Goal: Contribute content: Contribute content

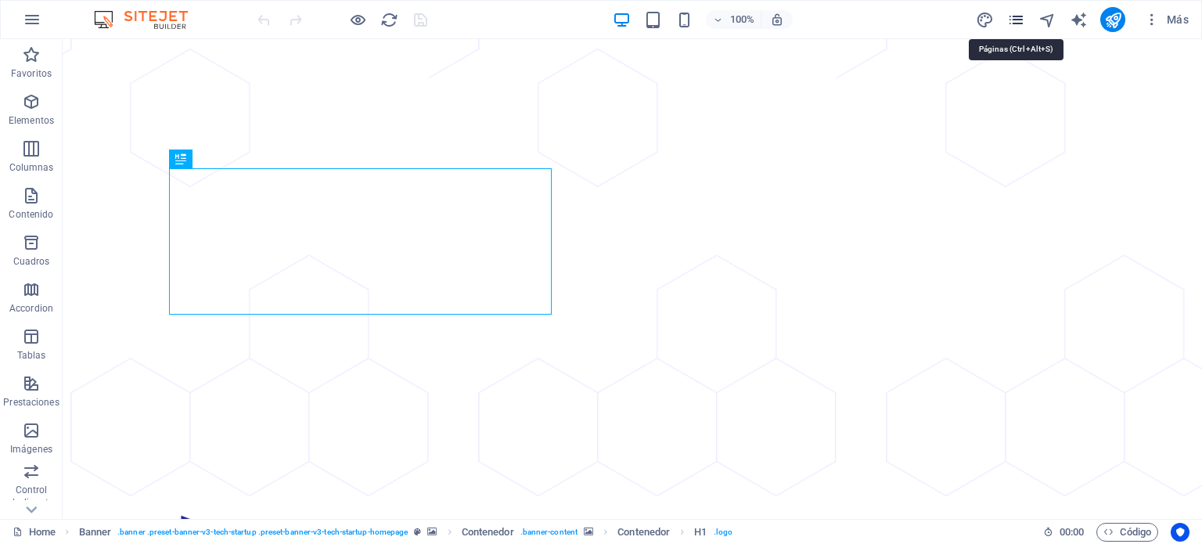
click at [1019, 17] on icon "pages" at bounding box center [1016, 20] width 18 height 18
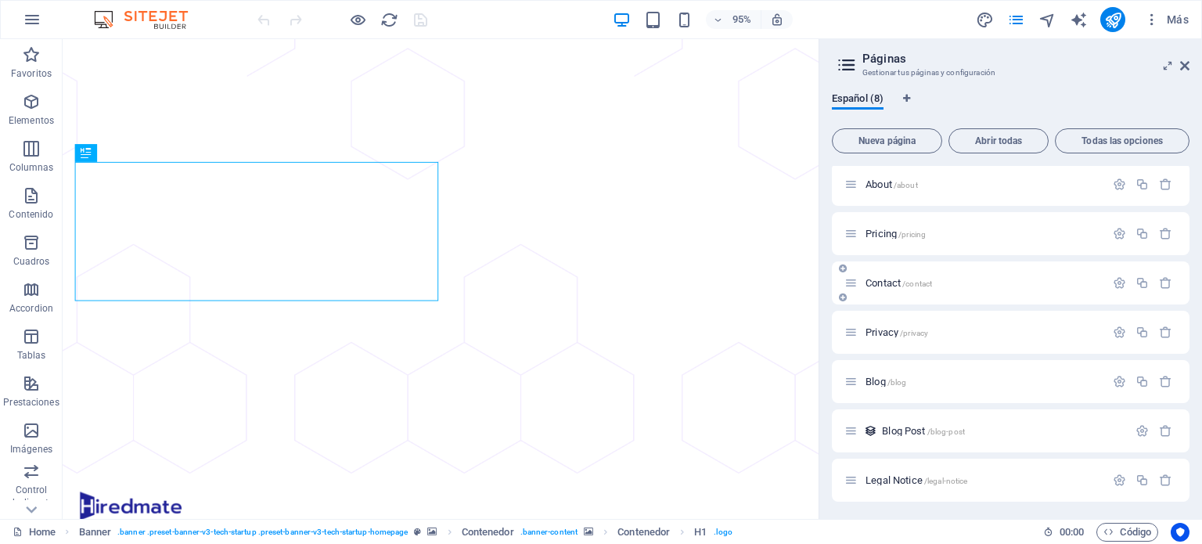
scroll to position [52, 0]
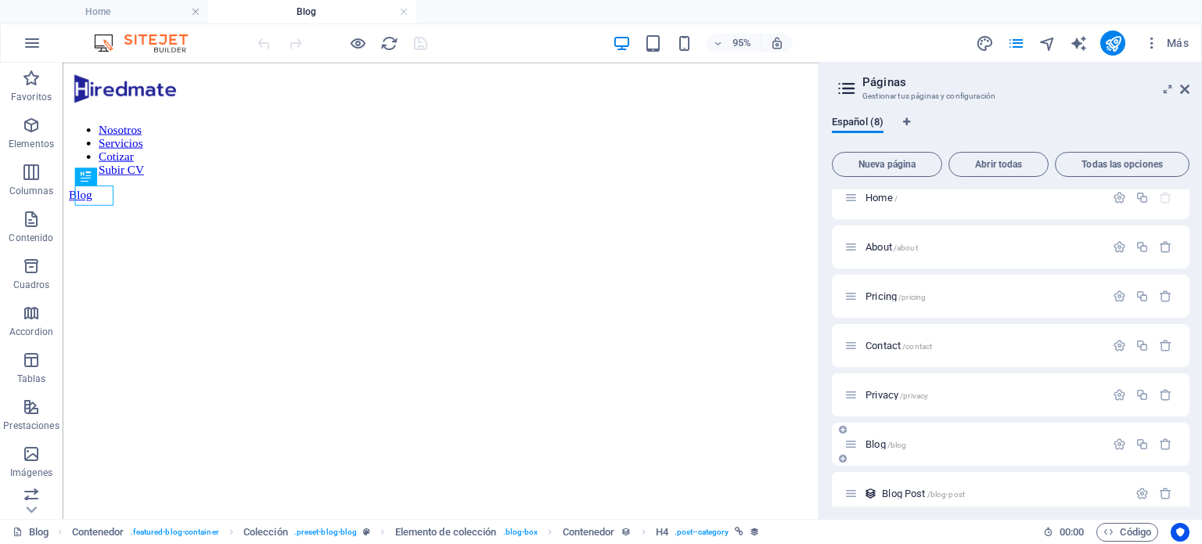
scroll to position [0, 0]
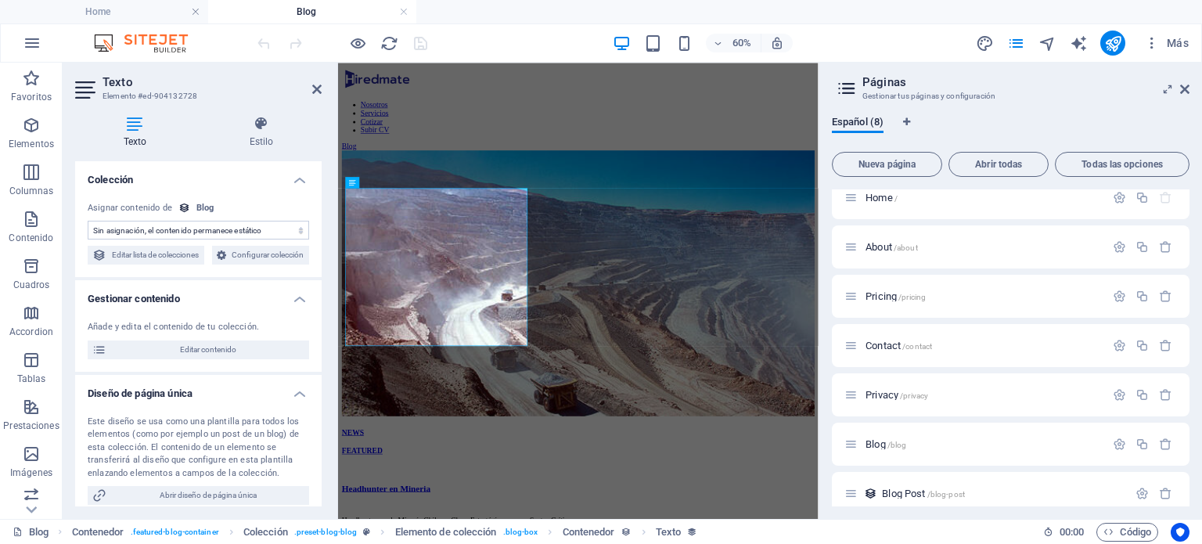
select select "description"
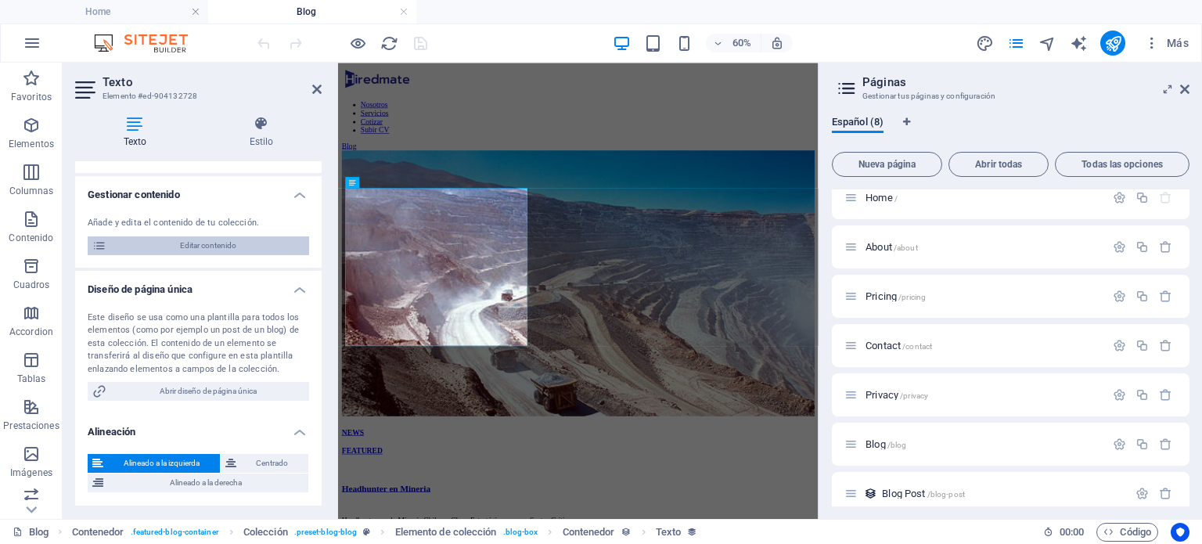
scroll to position [121, 0]
click at [895, 491] on span "Blog Post /blog-post" at bounding box center [923, 494] width 83 height 12
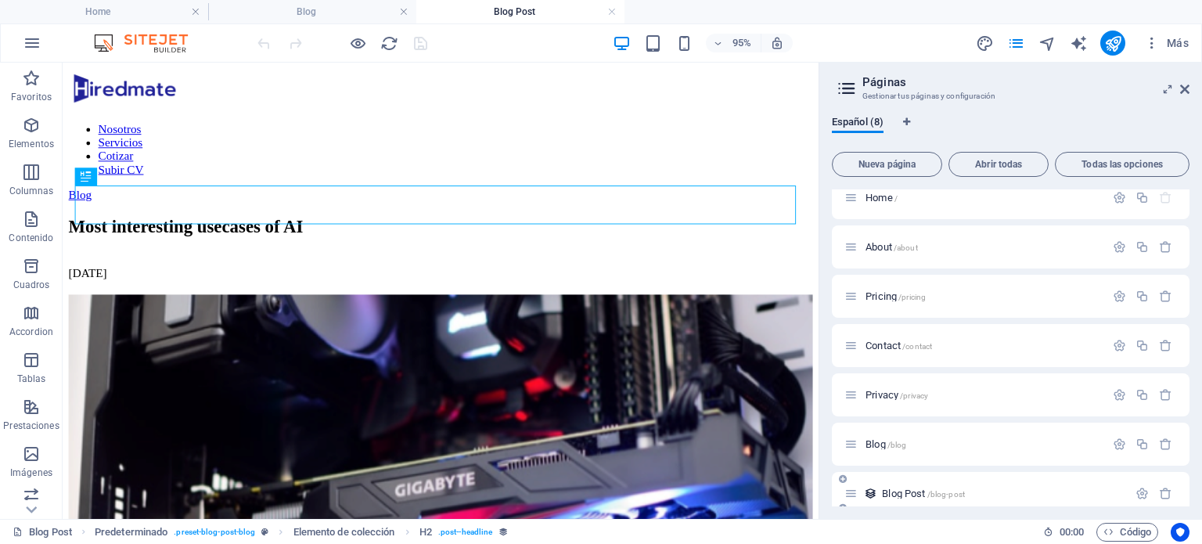
scroll to position [0, 0]
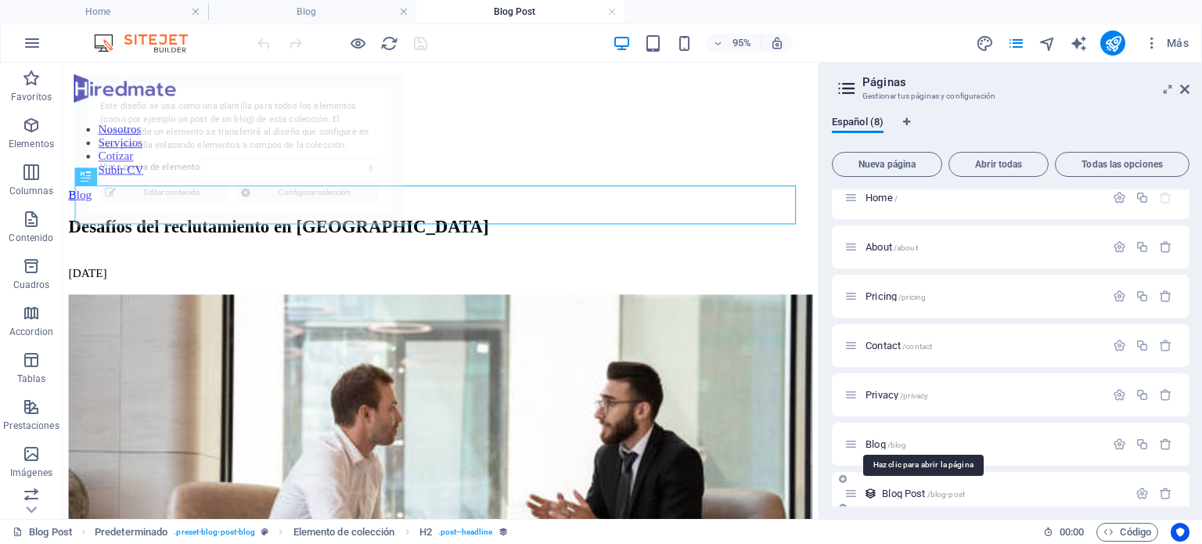
select select "68b8d6b7945642eab00b7853"
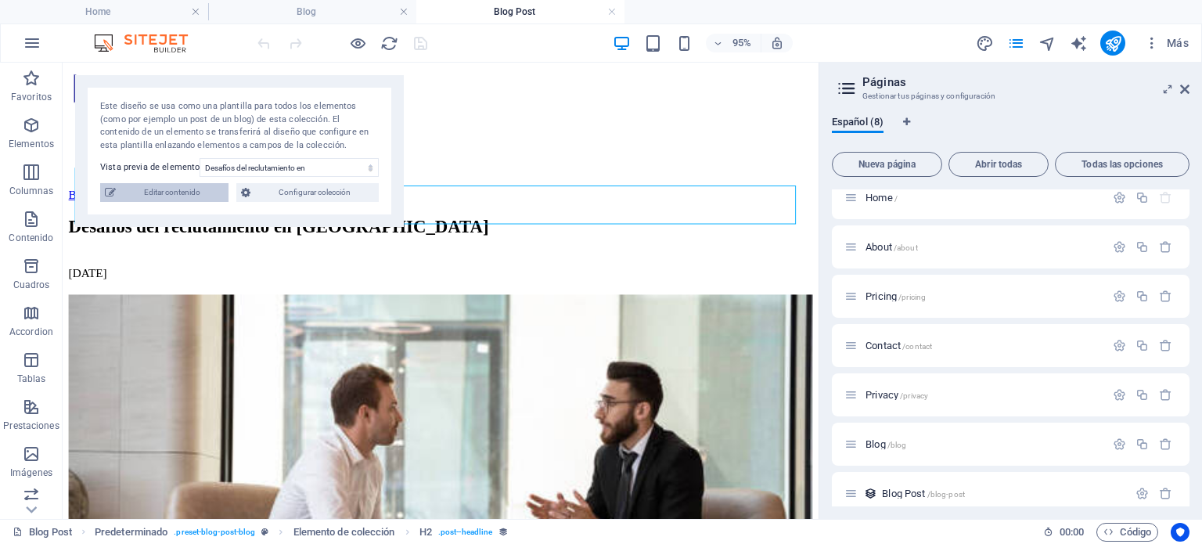
click at [157, 195] on span "Editar contenido" at bounding box center [172, 192] width 103 height 19
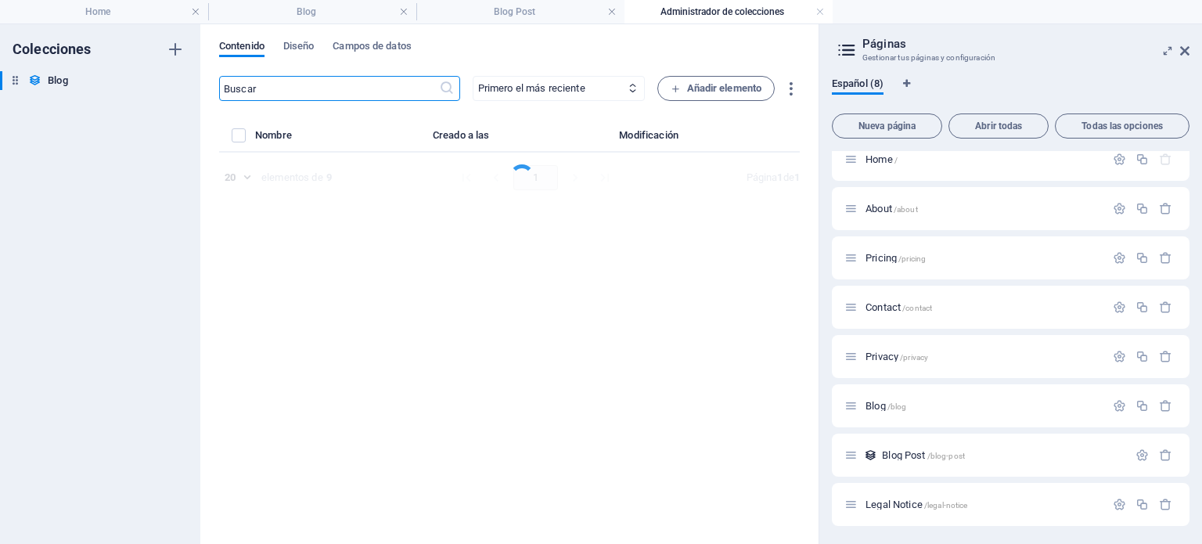
select select "NEWS"
select select "NOT FEATURED"
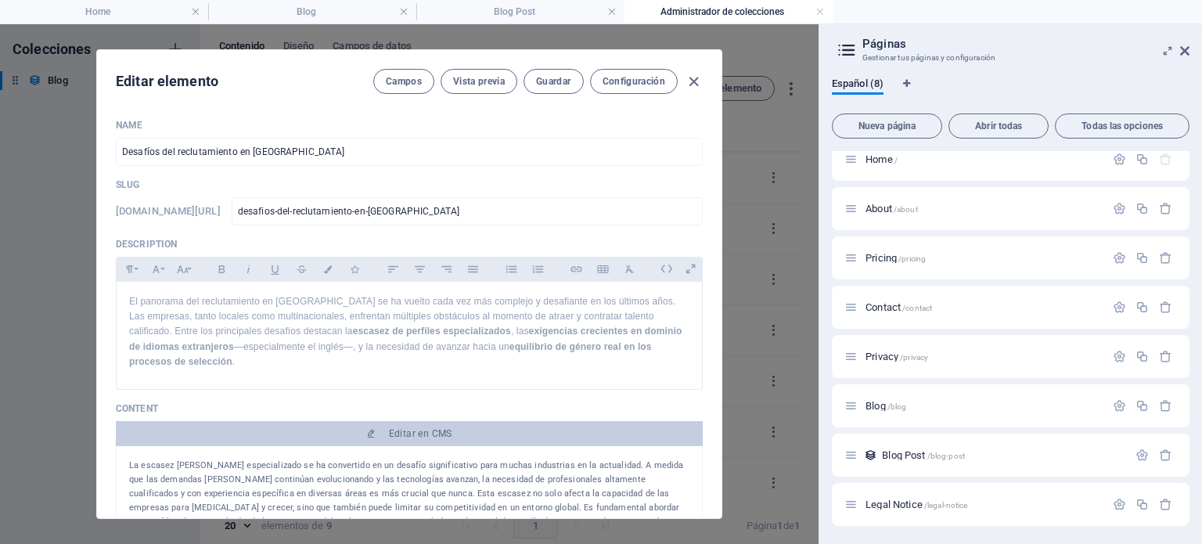
click at [28, 215] on div "Editar elemento Campos Vista previa Guardar Configuración Name Desafíos del rec…" at bounding box center [409, 284] width 819 height 520
type input "[DATE]"
type input "desafios-del-reclutamiento-en-[GEOGRAPHIC_DATA]"
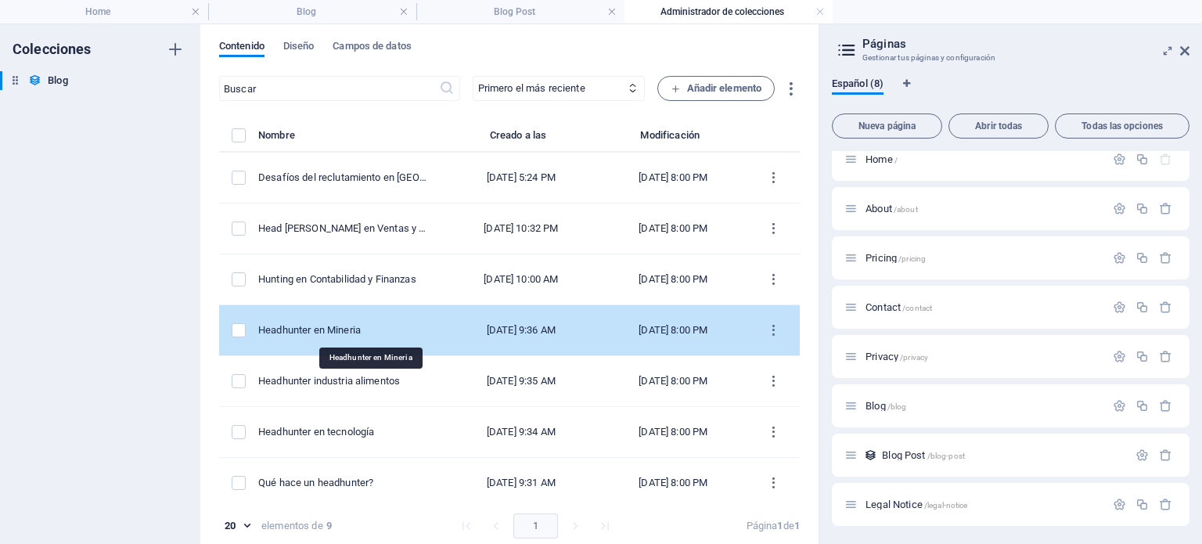
click at [360, 326] on div "Headhunter en Mineria" at bounding box center [344, 330] width 172 height 14
select select "NEWS"
select select "FEATURED"
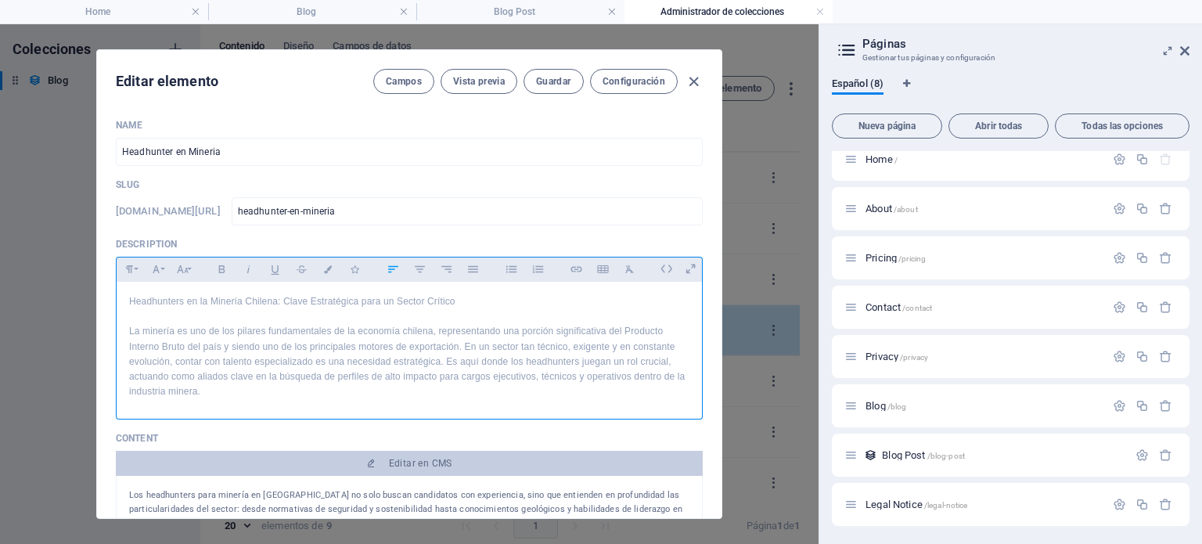
click at [360, 326] on p "La minería es uno de los pilares fundamentales de la economía chilena, represen…" at bounding box center [409, 361] width 560 height 75
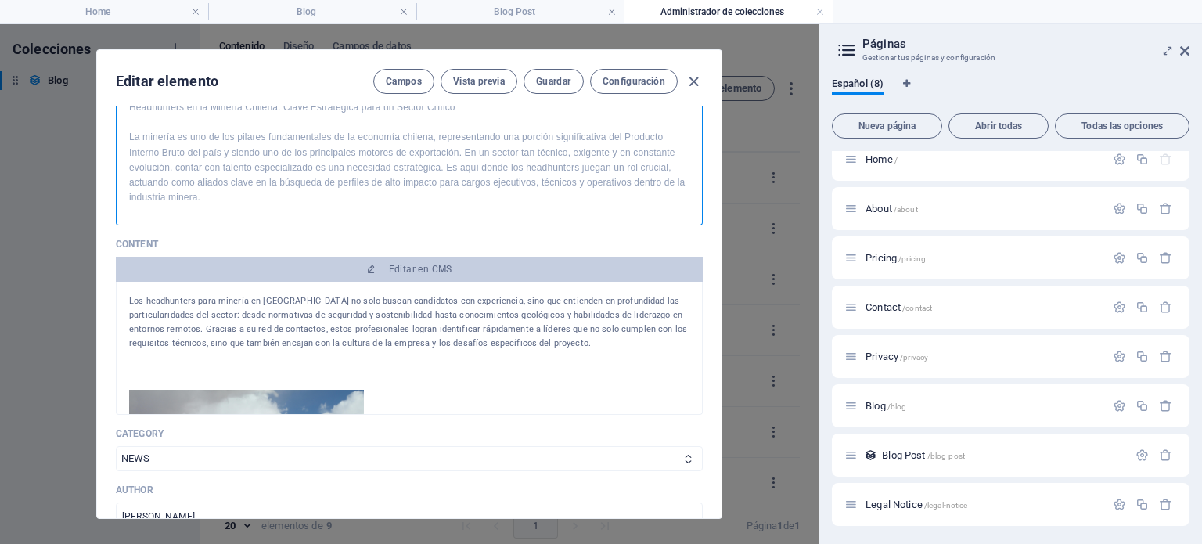
scroll to position [77, 0]
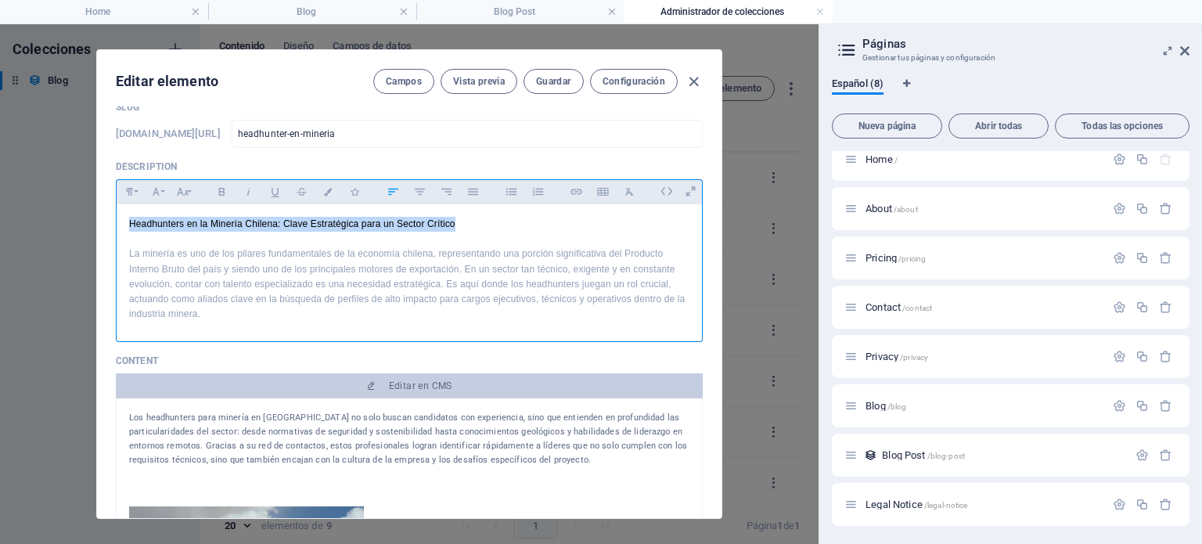
drag, startPoint x: 476, startPoint y: 220, endPoint x: 92, endPoint y: 221, distance: 383.4
click at [92, 221] on div "Editar elemento Campos Vista previa Guardar Configuración Name Headhunter en Mi…" at bounding box center [409, 284] width 819 height 520
click at [120, 207] on div "Headhunters en la Minería Chilena: Clave Estratégica para un Sector Crítico La …" at bounding box center [409, 269] width 585 height 130
drag, startPoint x: 128, startPoint y: 222, endPoint x: 484, endPoint y: 218, distance: 356.1
click at [484, 218] on p "Headhunters en la Minería Chilena: Clave Estratégica para un Sector Crítico" at bounding box center [409, 224] width 560 height 15
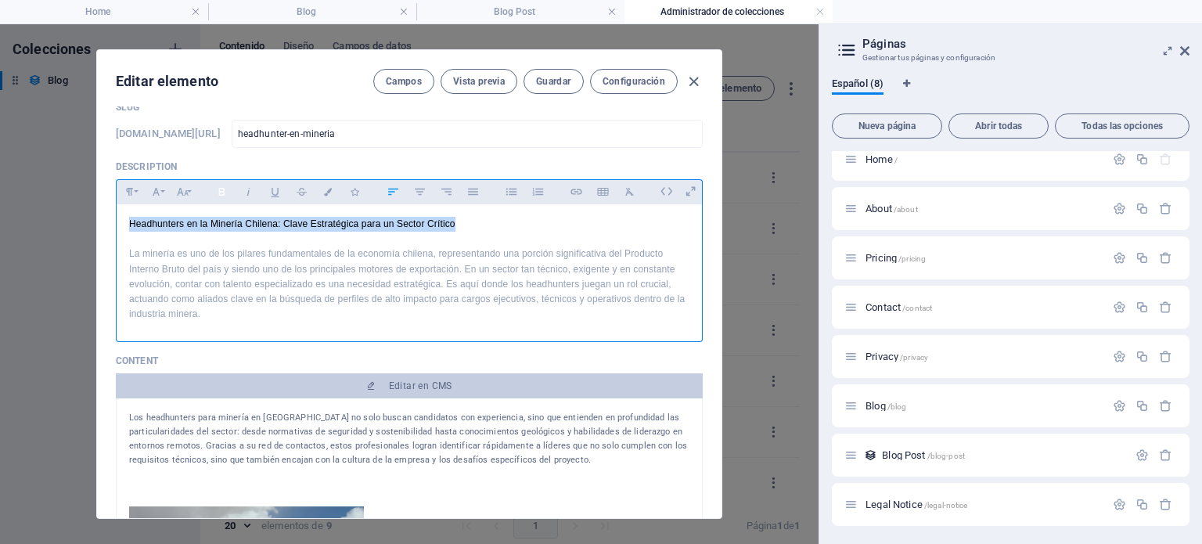
click at [221, 191] on icon "button" at bounding box center [221, 192] width 6 height 8
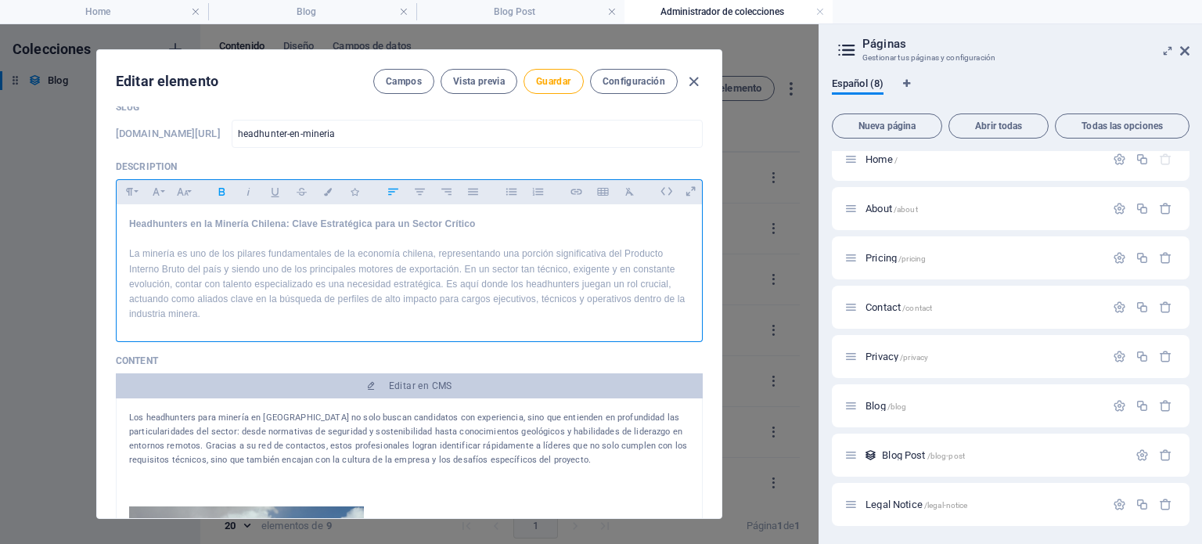
click at [357, 276] on p "La minería es uno de los pilares fundamentales de la economía chilena, represen…" at bounding box center [409, 283] width 560 height 75
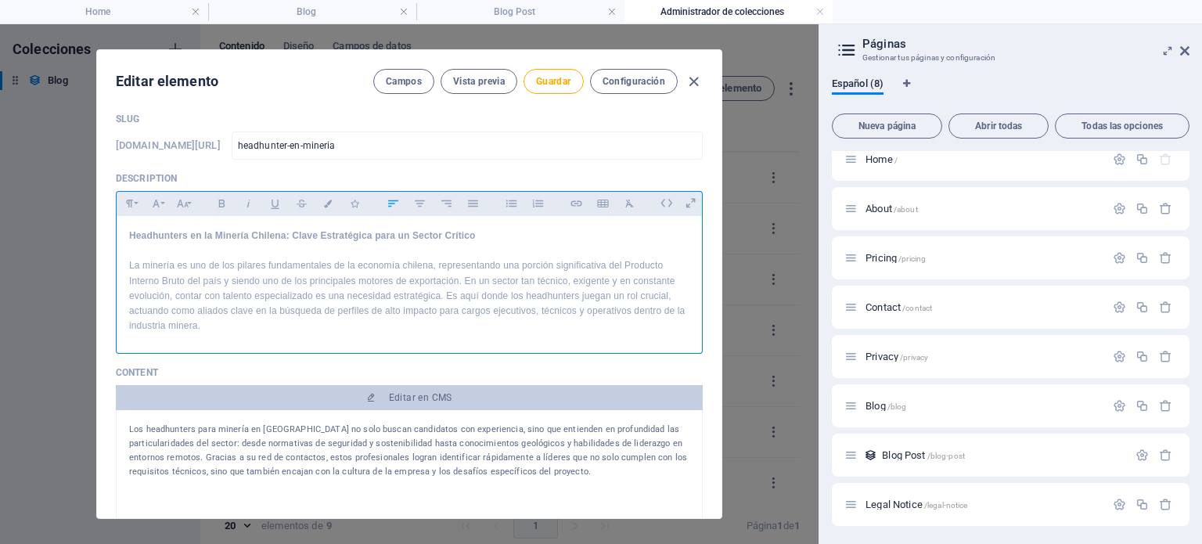
scroll to position [0, 0]
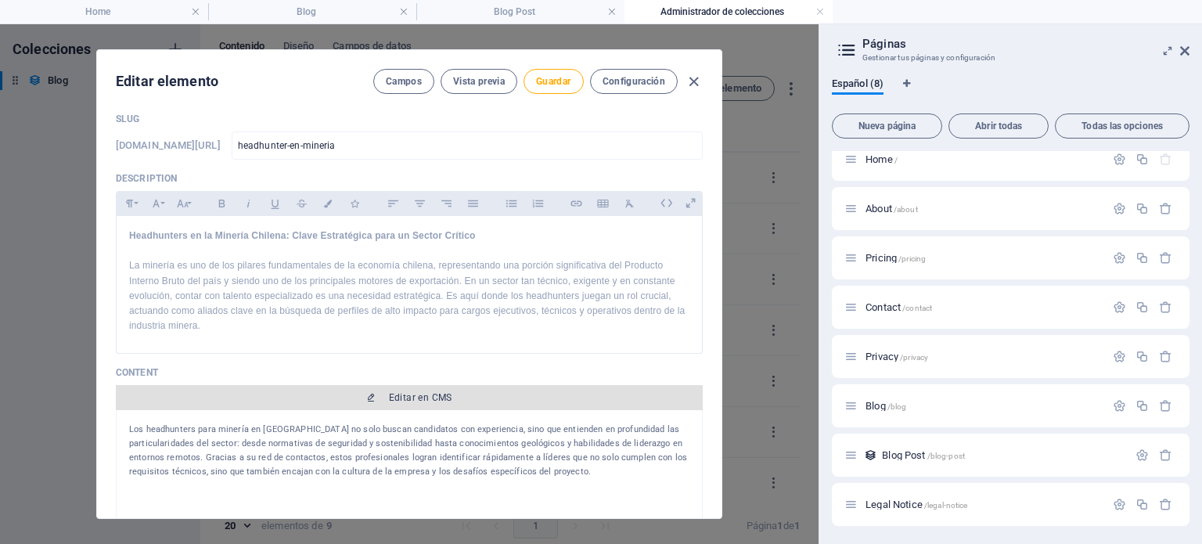
click at [376, 400] on span "Editar en CMS" at bounding box center [409, 397] width 574 height 13
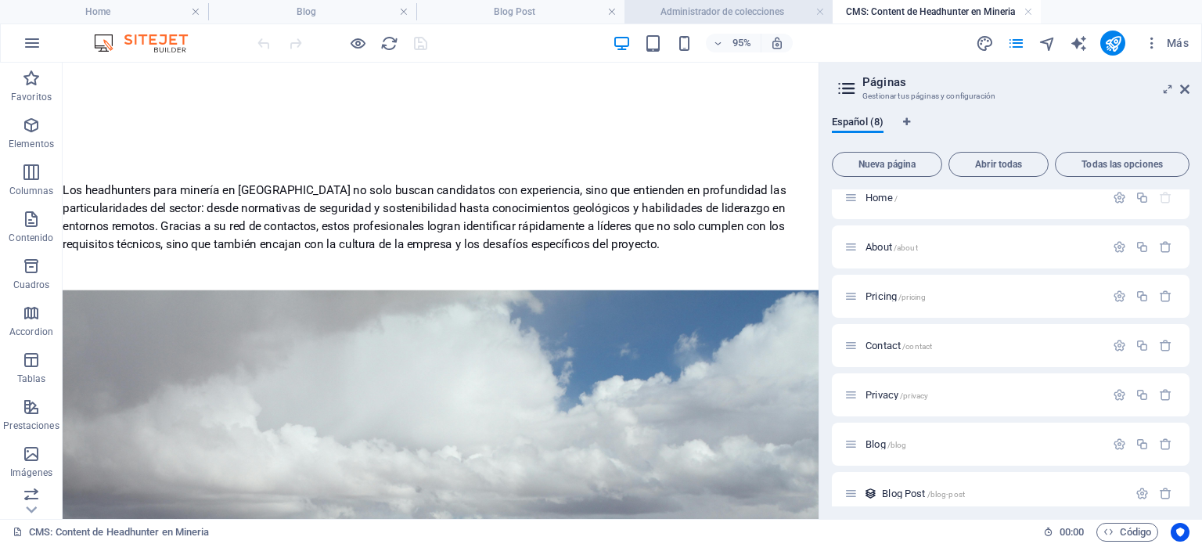
click at [751, 8] on h4 "Administrador de colecciones" at bounding box center [728, 11] width 208 height 17
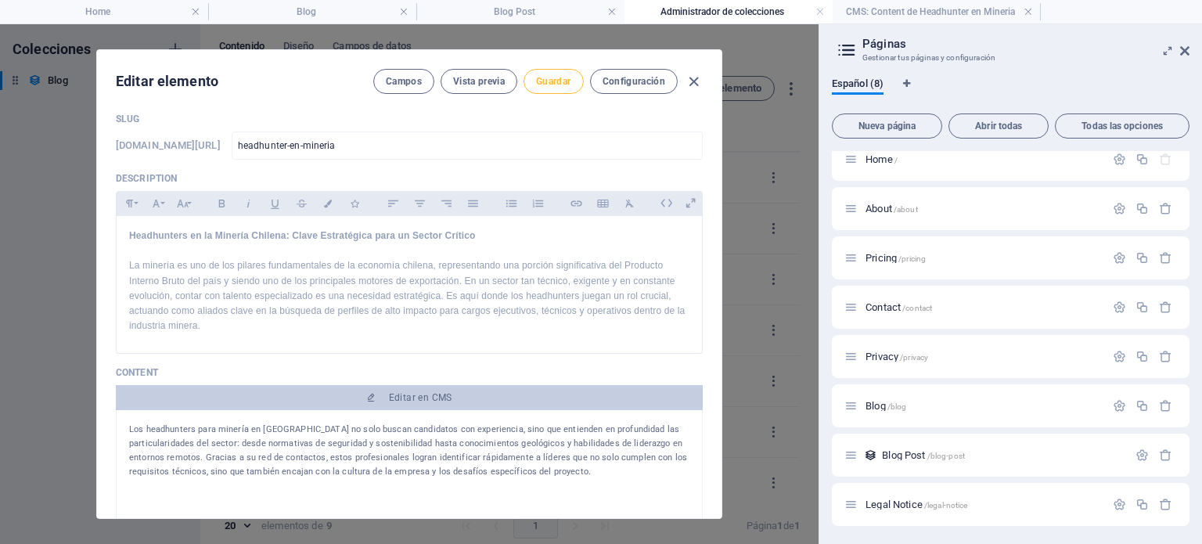
click at [563, 77] on span "Guardar" at bounding box center [553, 81] width 34 height 13
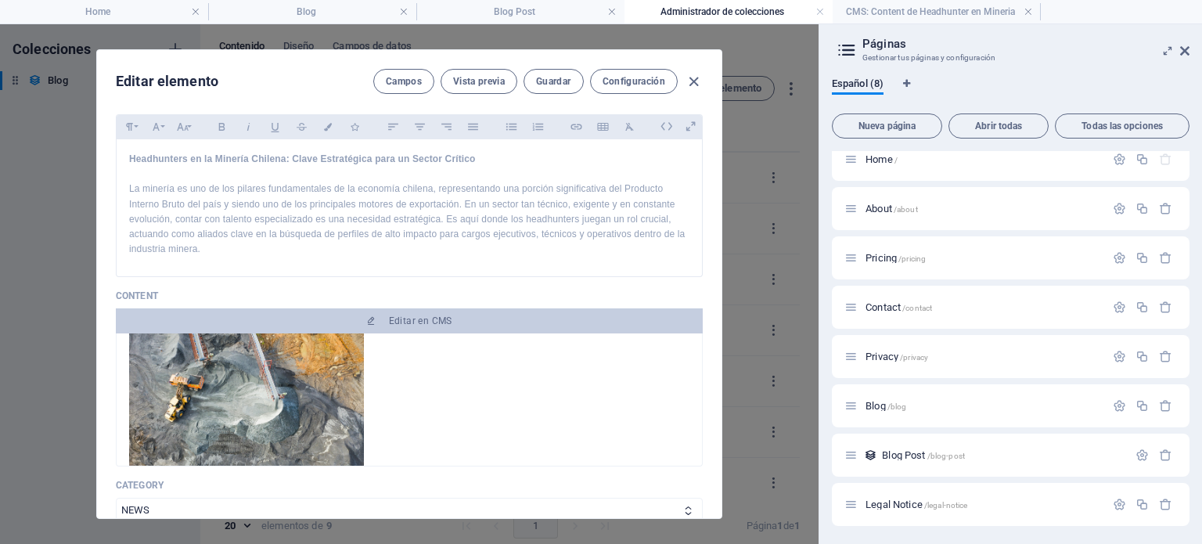
scroll to position [141, 0]
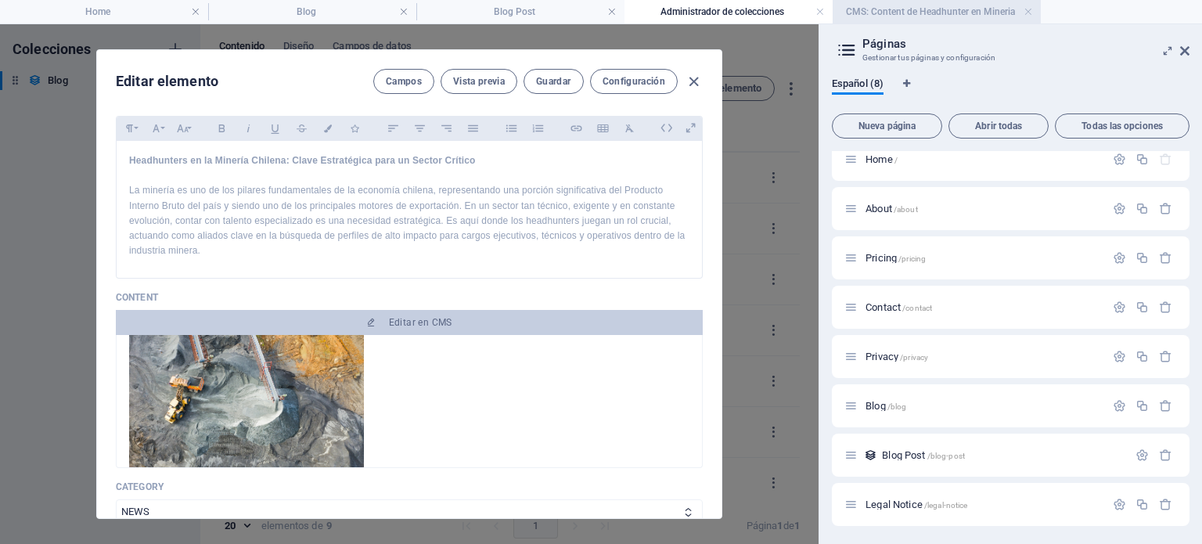
click at [889, 22] on li "CMS: Content de Headhunter en Mineria" at bounding box center [937, 11] width 208 height 23
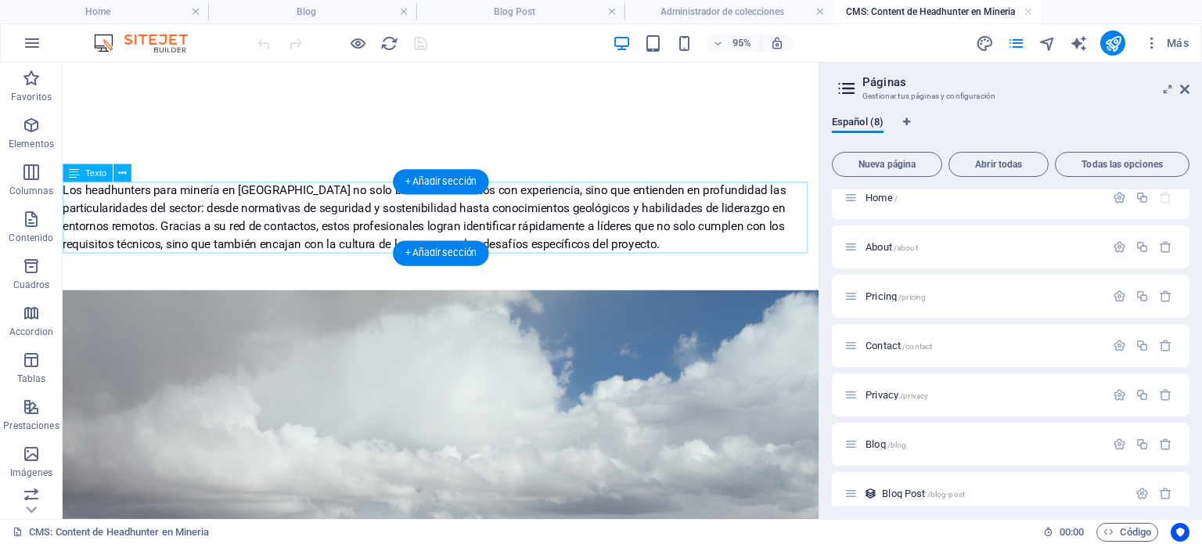
click at [158, 193] on div "Los headhunters para minería en [GEOGRAPHIC_DATA] no solo buscan candidatos con…" at bounding box center [461, 225] width 796 height 75
click at [153, 187] on div "Arrastra aquí para reemplazar el contenido existente. Si quieres crear un eleme…" at bounding box center [441, 291] width 756 height 456
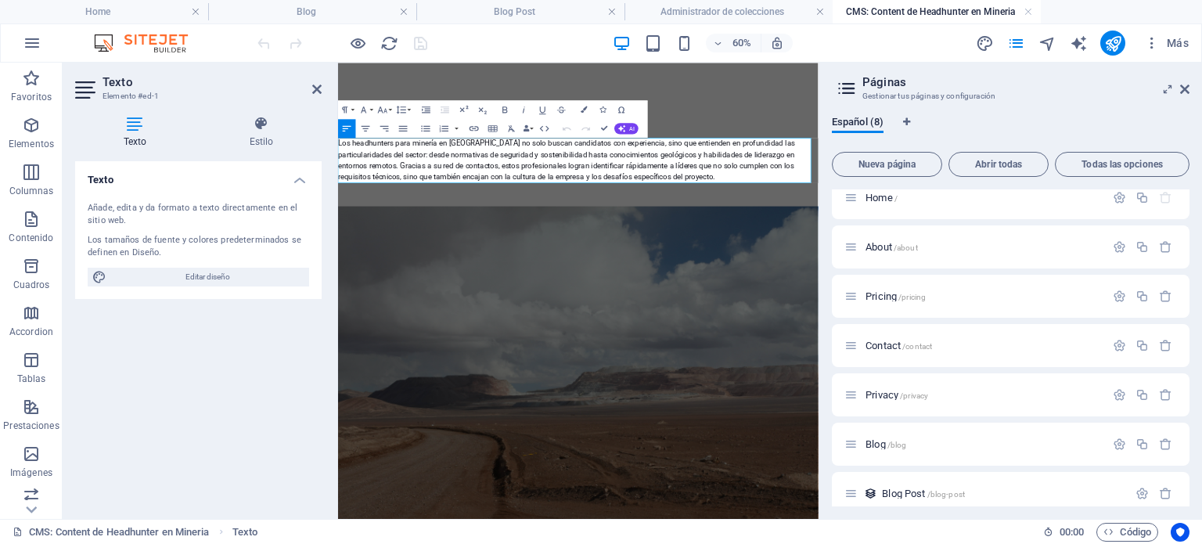
click at [384, 199] on div "Los headhunters para minería en [GEOGRAPHIC_DATA] no solo buscan candidatos con…" at bounding box center [738, 225] width 801 height 75
click at [896, 102] on div at bounding box center [738, 125] width 801 height 125
click at [732, 98] on div at bounding box center [738, 125] width 801 height 125
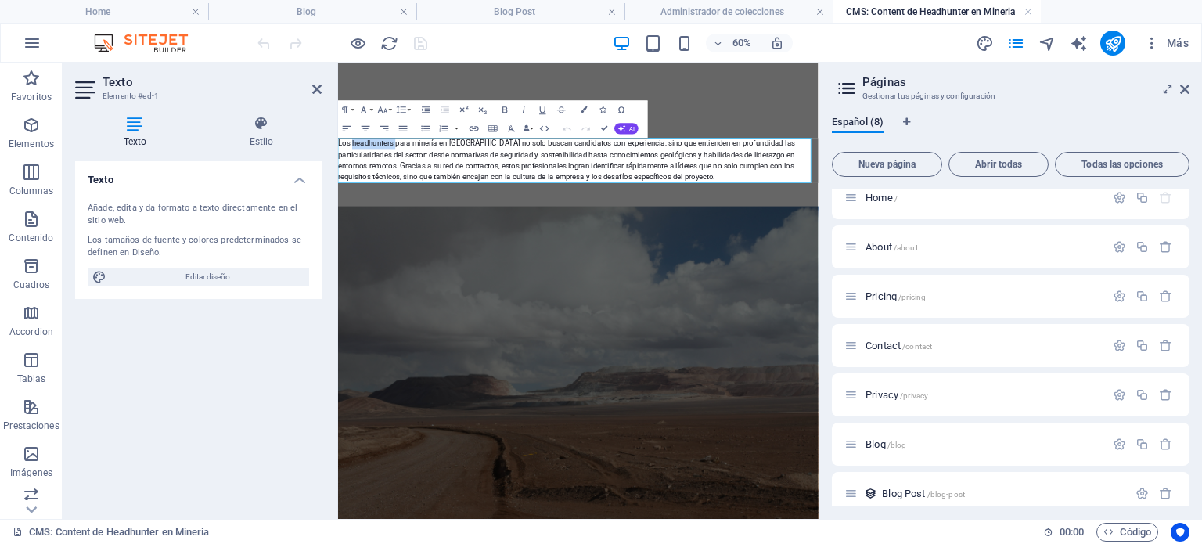
click at [732, 98] on div at bounding box center [738, 125] width 801 height 125
click at [567, 221] on div "Los headhunters para minería en [GEOGRAPHIC_DATA] no solo buscan candidatos con…" at bounding box center [738, 225] width 801 height 75
click at [906, 54] on div "60% Más" at bounding box center [724, 43] width 941 height 25
click at [1118, 41] on icon "publish" at bounding box center [1113, 43] width 18 height 18
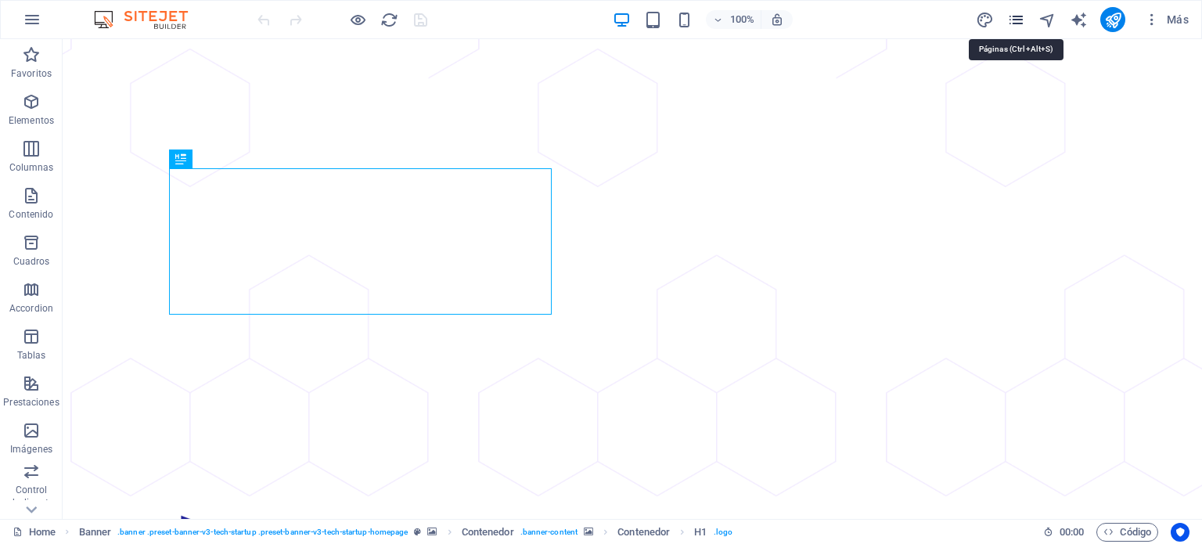
click at [1020, 17] on icon "pages" at bounding box center [1016, 20] width 18 height 18
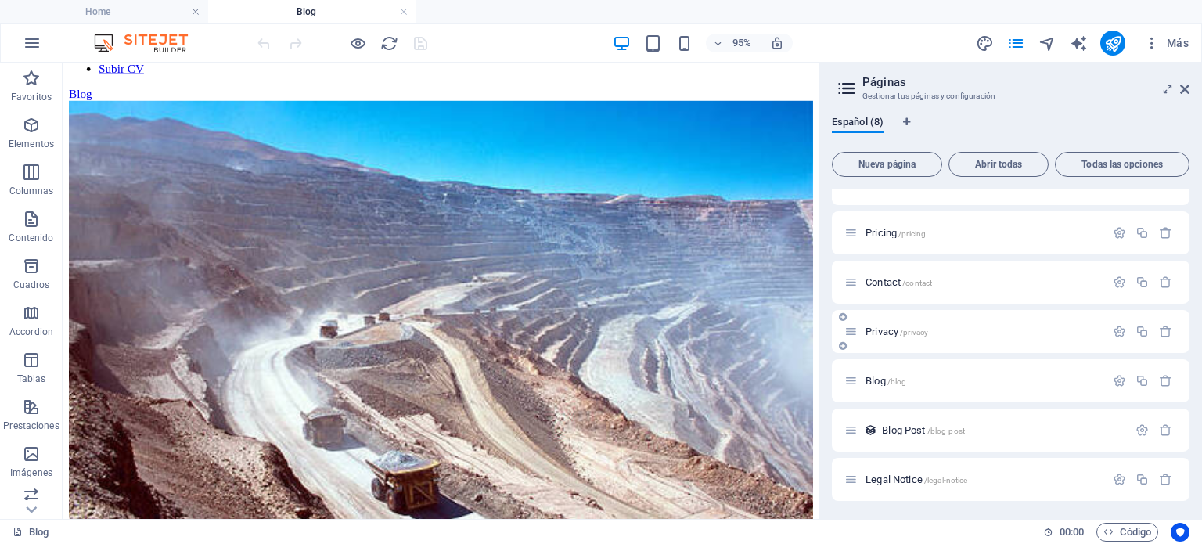
scroll to position [76, 0]
click at [912, 423] on div "Blog Post /blog-post" at bounding box center [985, 431] width 283 height 18
click at [0, 0] on span "Blog Post /blog-post" at bounding box center [0, 0] width 0 height 0
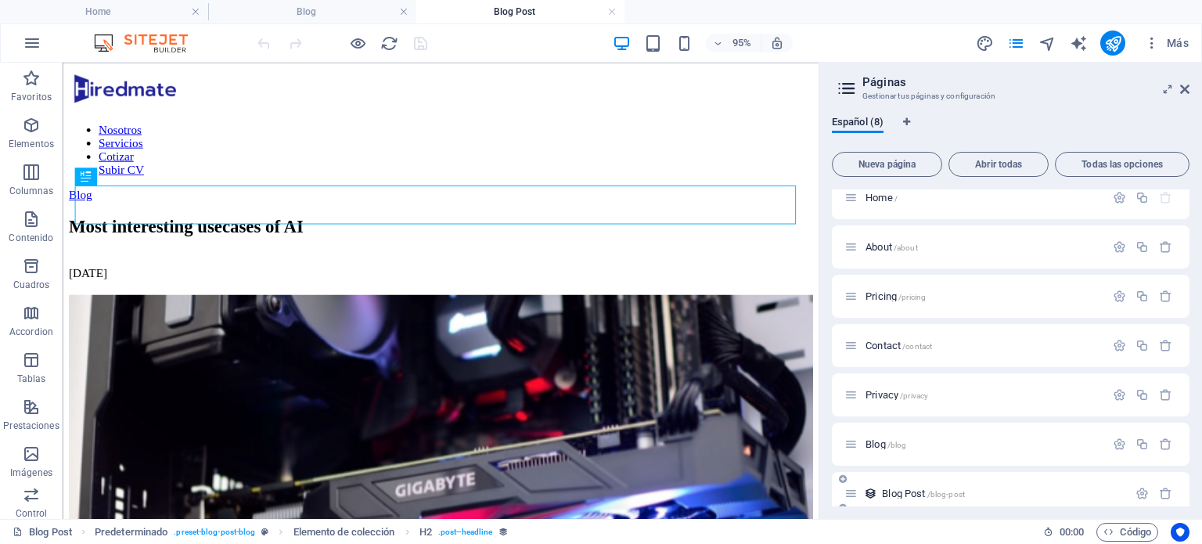
scroll to position [0, 0]
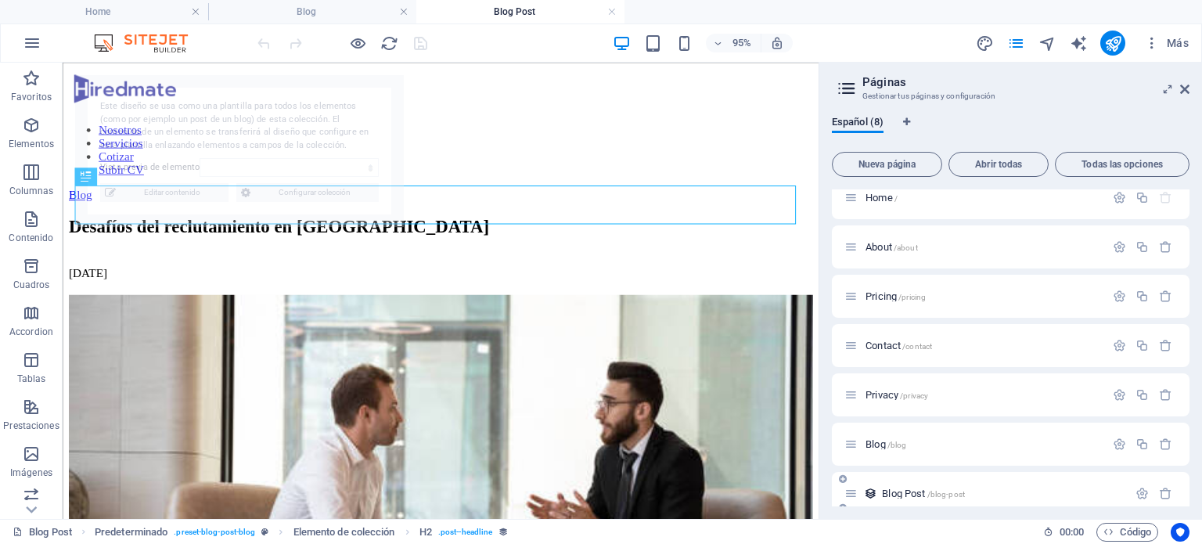
select select "68b8d6b7945642eab00b7853"
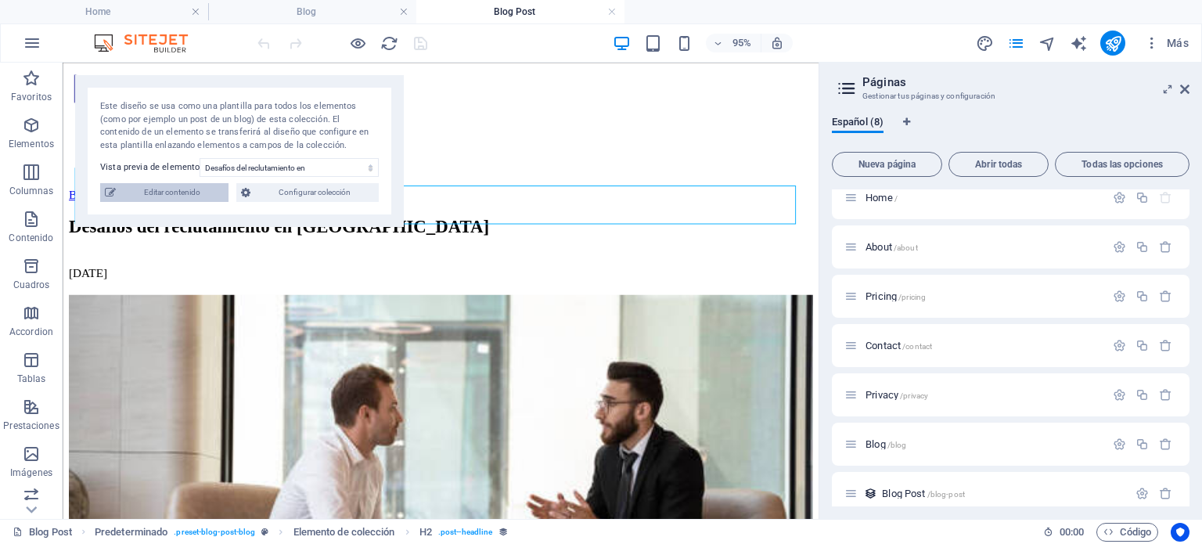
click at [200, 199] on span "Editar contenido" at bounding box center [172, 192] width 103 height 19
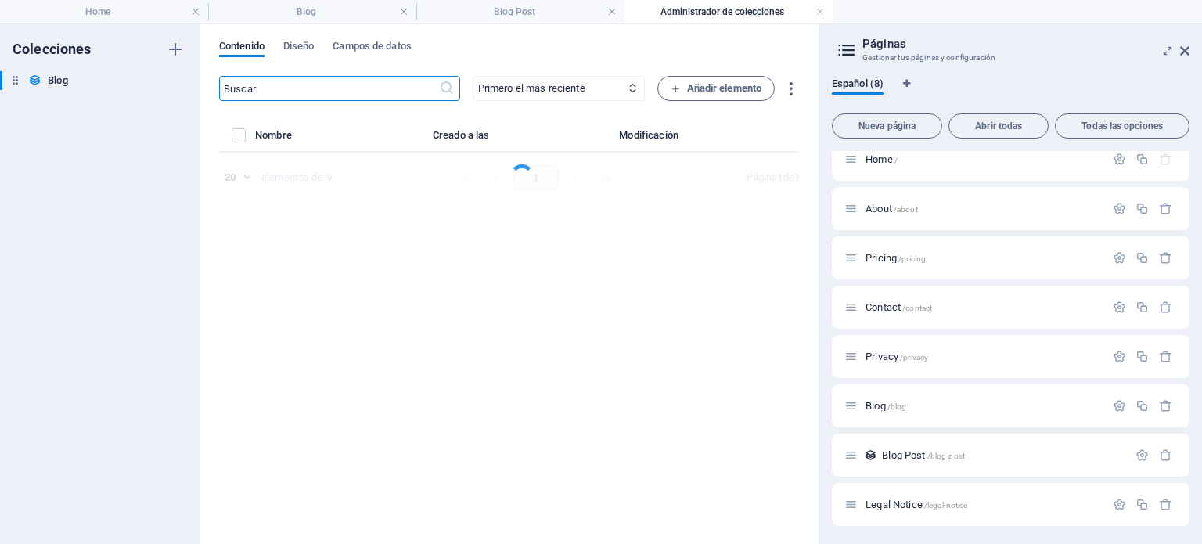
select select "NEWS"
select select "NOT FEATURED"
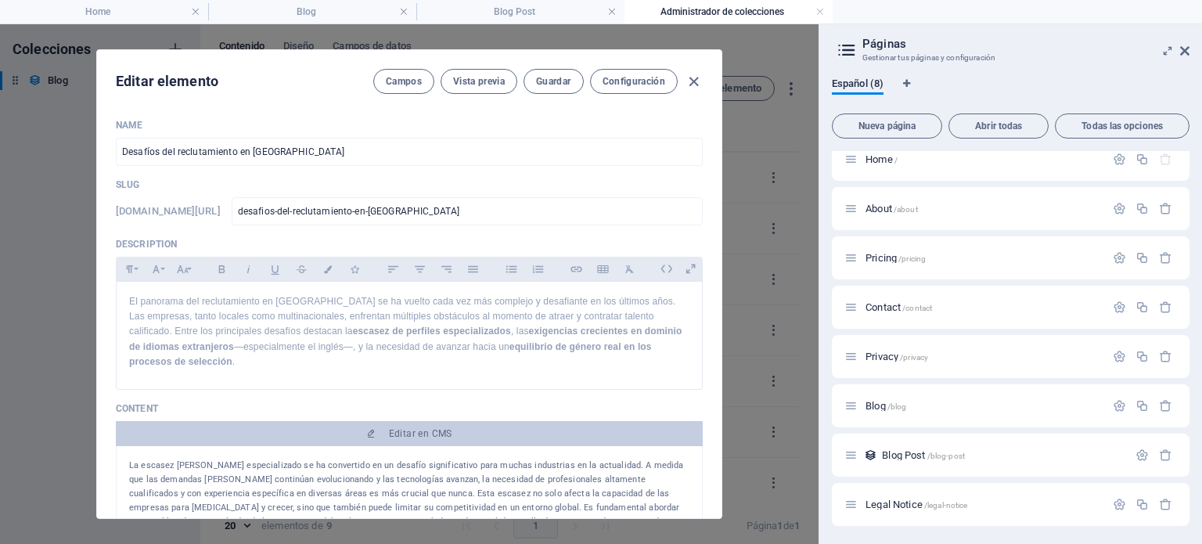
click at [38, 178] on div "Editar elemento Campos Vista previa Guardar Configuración Name Desafíos del rec…" at bounding box center [409, 284] width 819 height 520
type input "[DATE]"
type input "desafios-del-reclutamiento-en-[GEOGRAPHIC_DATA]"
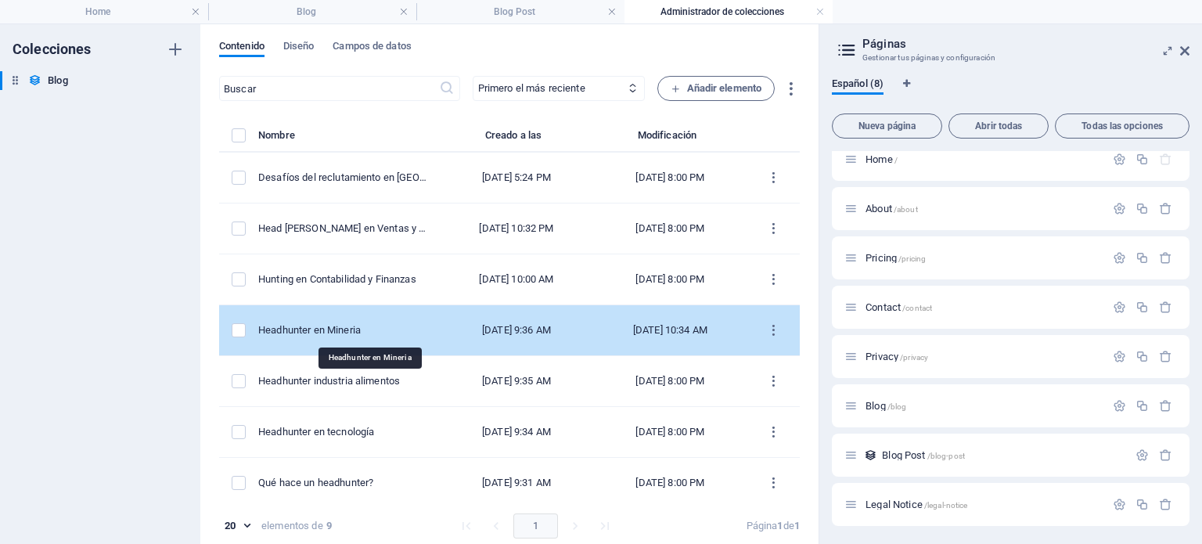
click at [351, 326] on div "Headhunter en Mineria" at bounding box center [342, 330] width 169 height 14
select select "NEWS"
select select "FEATURED"
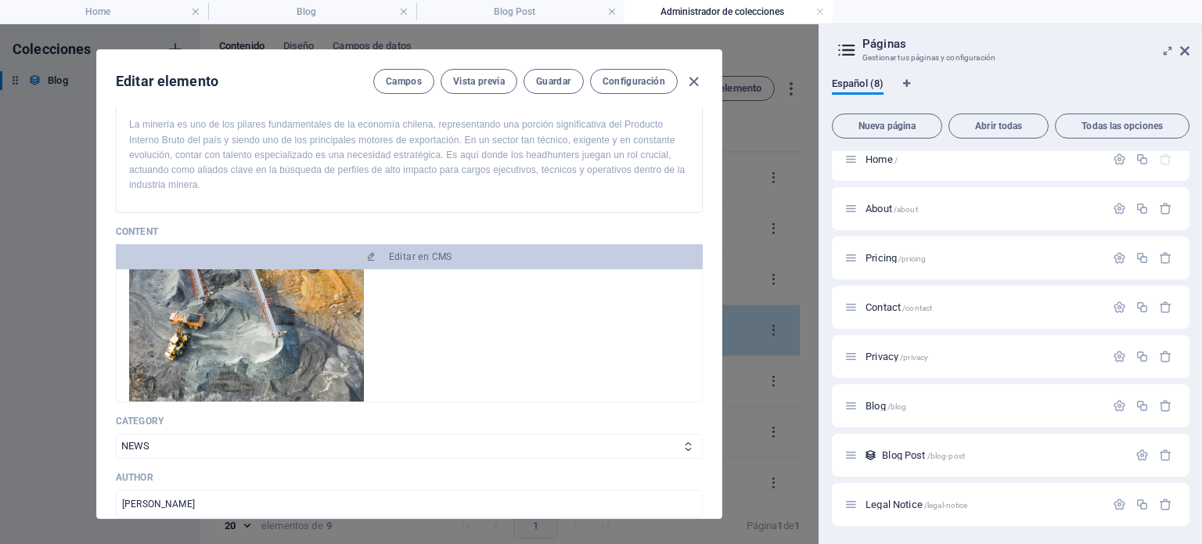
scroll to position [403, 0]
click at [443, 314] on div at bounding box center [409, 350] width 560 height 161
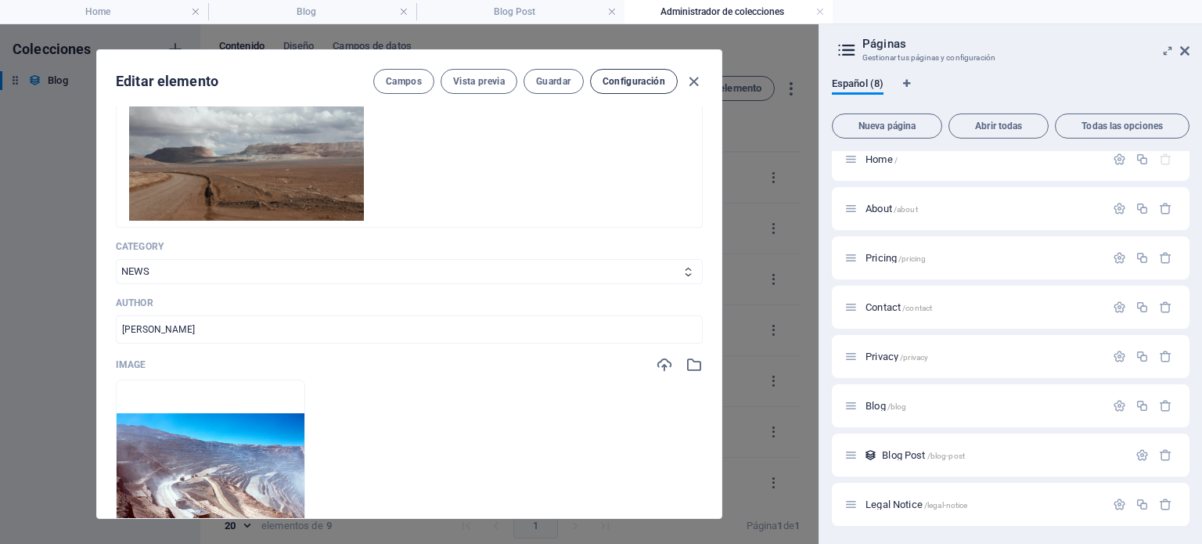
scroll to position [135, 0]
click at [631, 81] on span "Configuración" at bounding box center [634, 81] width 63 height 13
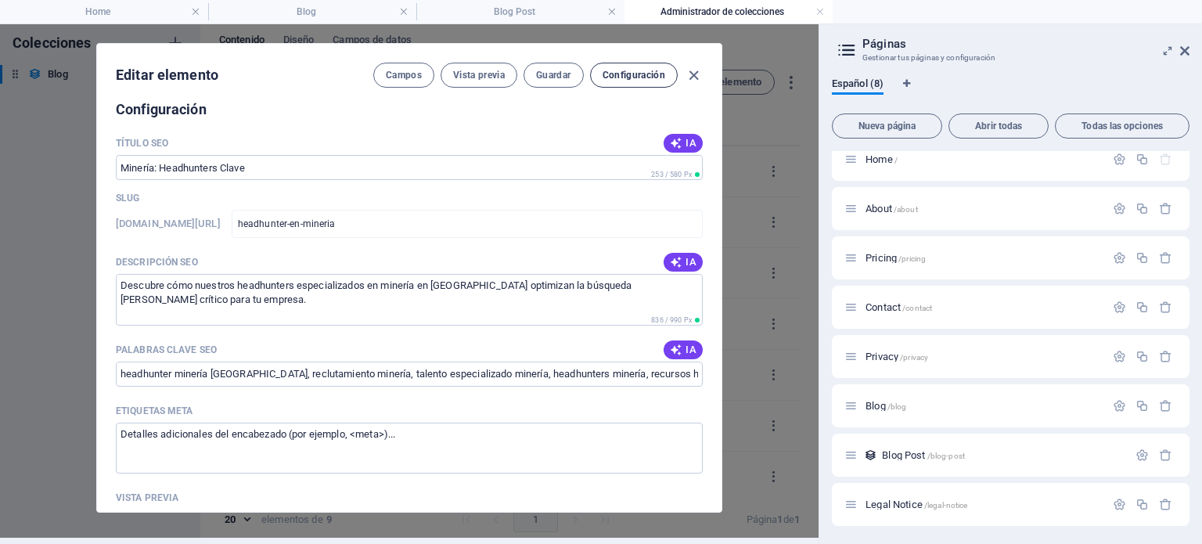
click at [614, 77] on span "Configuración" at bounding box center [634, 75] width 63 height 13
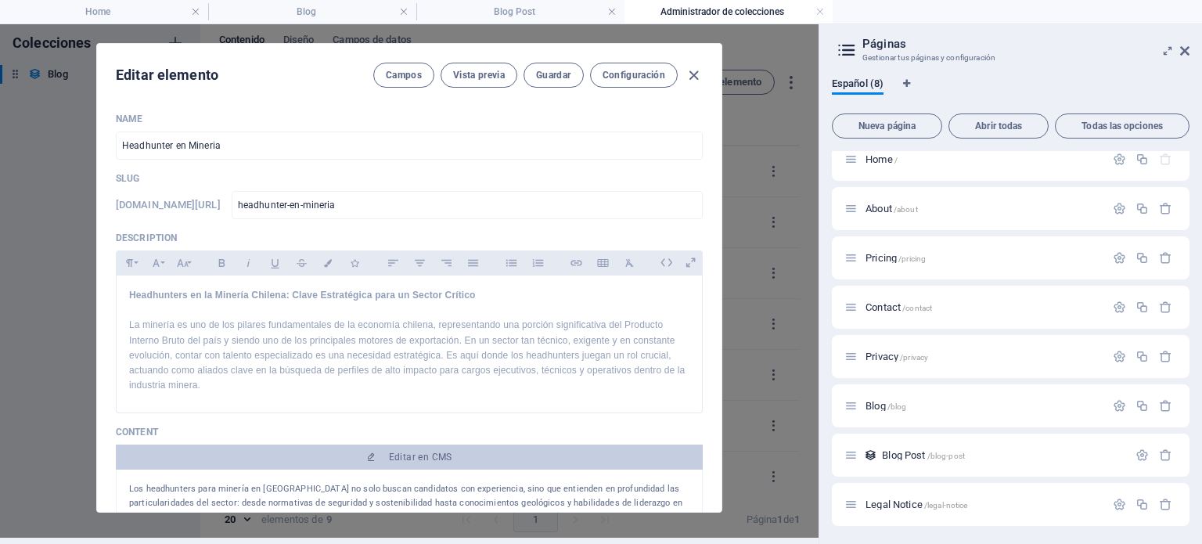
scroll to position [0, 0]
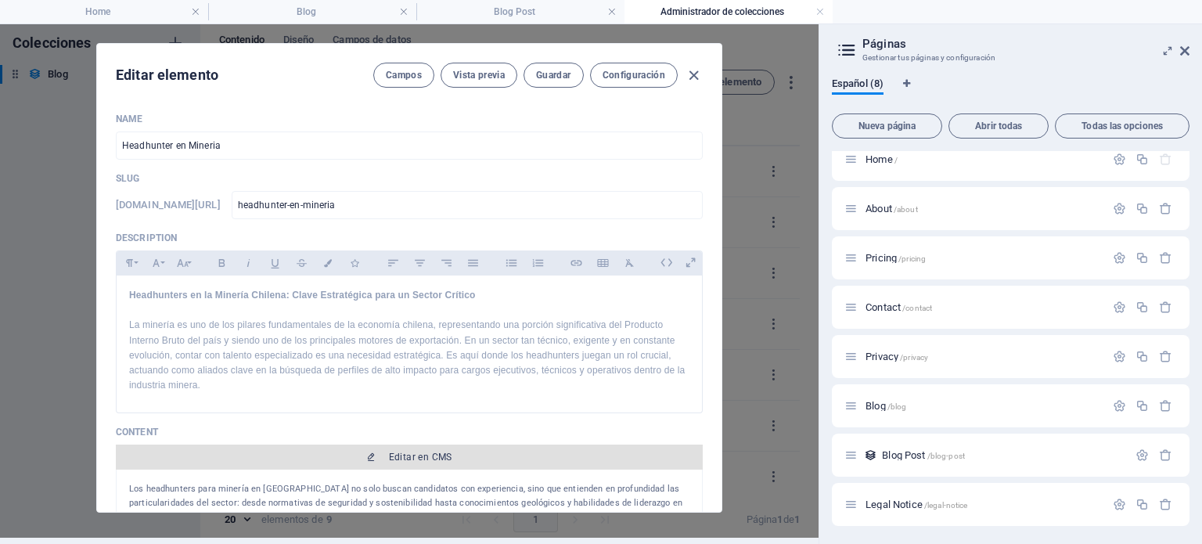
click at [416, 459] on span "Editar en CMS" at bounding box center [420, 457] width 63 height 13
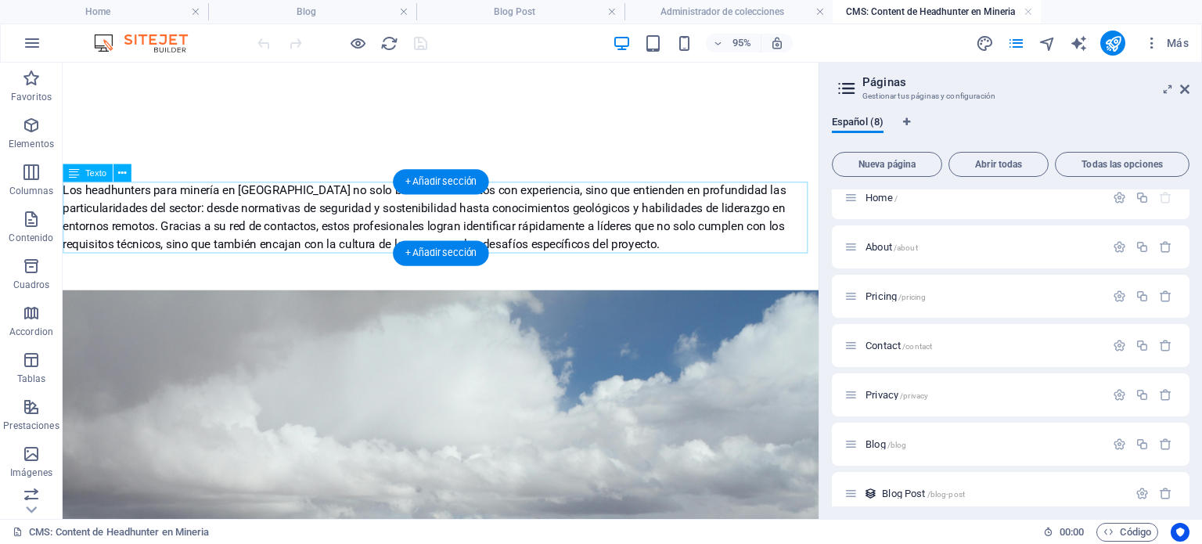
click at [67, 195] on div "Los headhunters para minería en [GEOGRAPHIC_DATA] no solo buscan candidatos con…" at bounding box center [461, 225] width 796 height 75
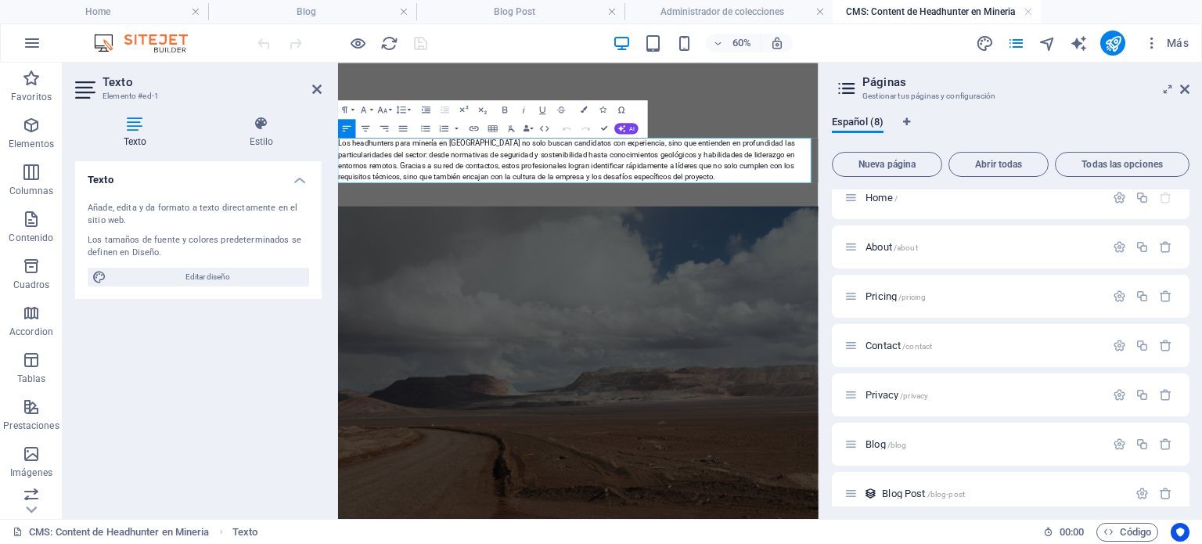
click at [546, 195] on div "Los headhunters para minería en [GEOGRAPHIC_DATA] no solo buscan candidatos con…" at bounding box center [738, 225] width 801 height 75
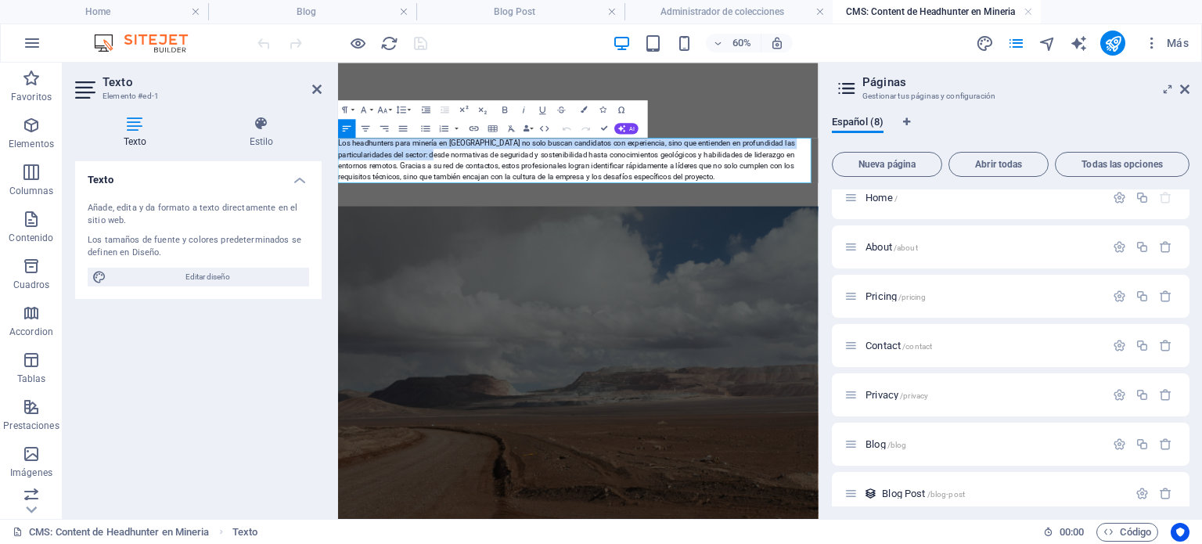
drag, startPoint x: 339, startPoint y: 198, endPoint x: 461, endPoint y: 211, distance: 122.8
click at [461, 211] on div "Los headhunters para minería en [GEOGRAPHIC_DATA] no solo buscan candidatos con…" at bounding box center [738, 225] width 801 height 75
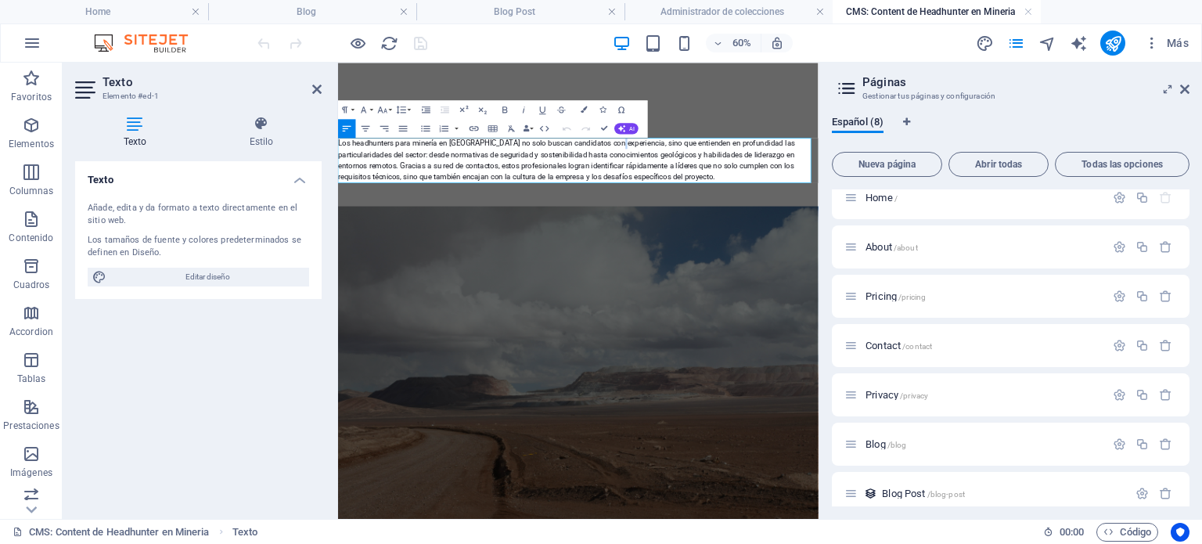
click at [796, 190] on div "Los headhunters para minería en [GEOGRAPHIC_DATA] no solo buscan candidatos con…" at bounding box center [738, 225] width 801 height 75
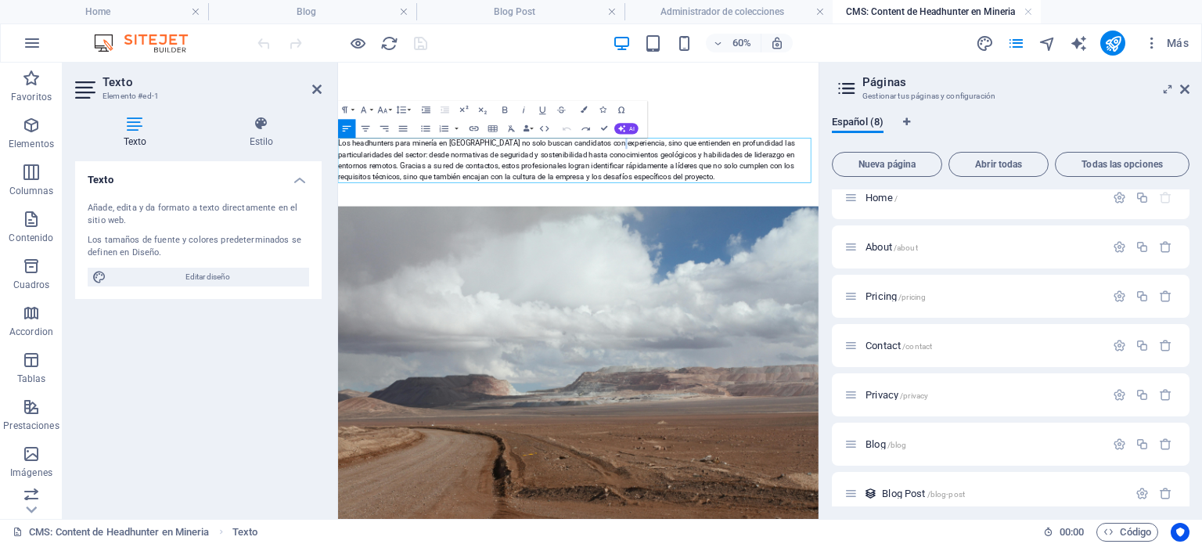
click at [796, 190] on div "Los headhunters para minería en [GEOGRAPHIC_DATA] no solo buscan candidatos con…" at bounding box center [738, 225] width 801 height 75
drag, startPoint x: 797, startPoint y: 200, endPoint x: 340, endPoint y: 205, distance: 457.0
click at [340, 205] on div "Los headhunters para minería en [GEOGRAPHIC_DATA] no solo buscan candidatos con…" at bounding box center [738, 225] width 801 height 75
click at [389, 112] on button "Font Size" at bounding box center [385, 109] width 18 height 19
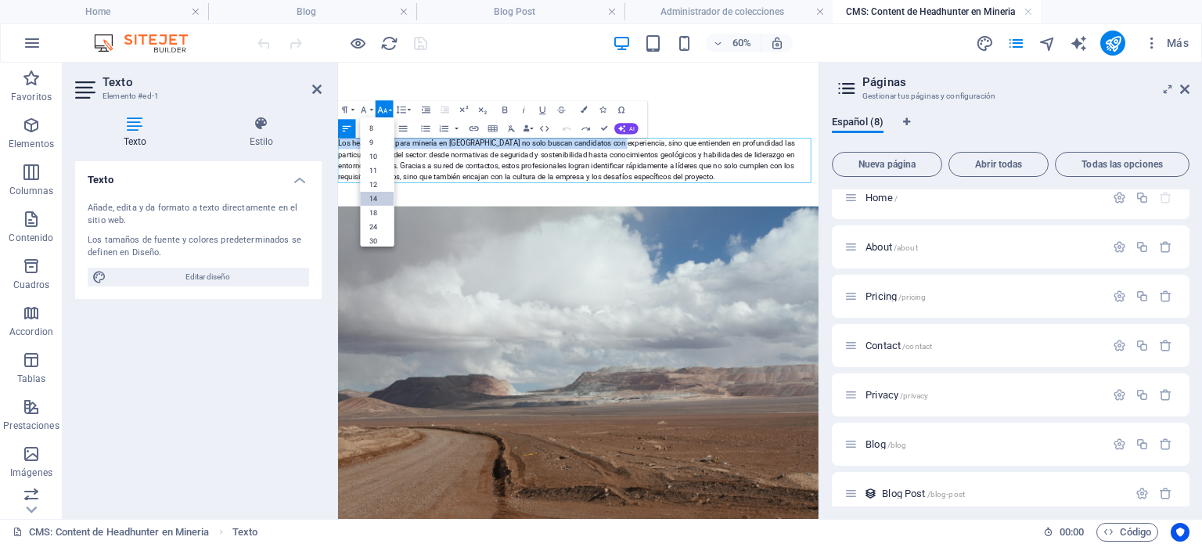
click at [383, 197] on link "14" at bounding box center [378, 198] width 34 height 14
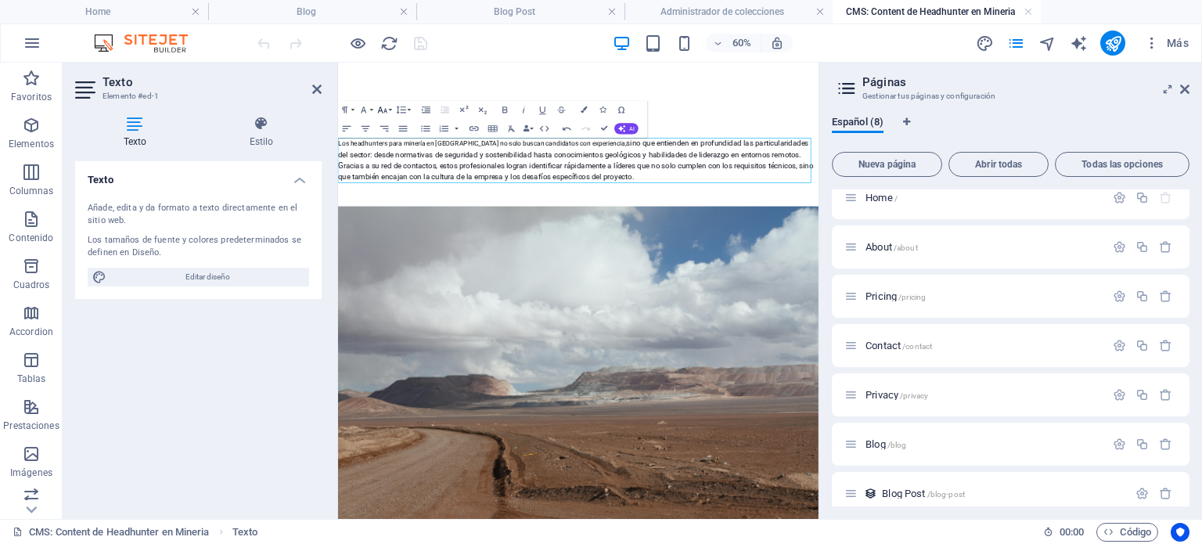
click at [383, 110] on icon "button" at bounding box center [382, 109] width 11 height 11
click at [372, 152] on link "24" at bounding box center [378, 151] width 34 height 14
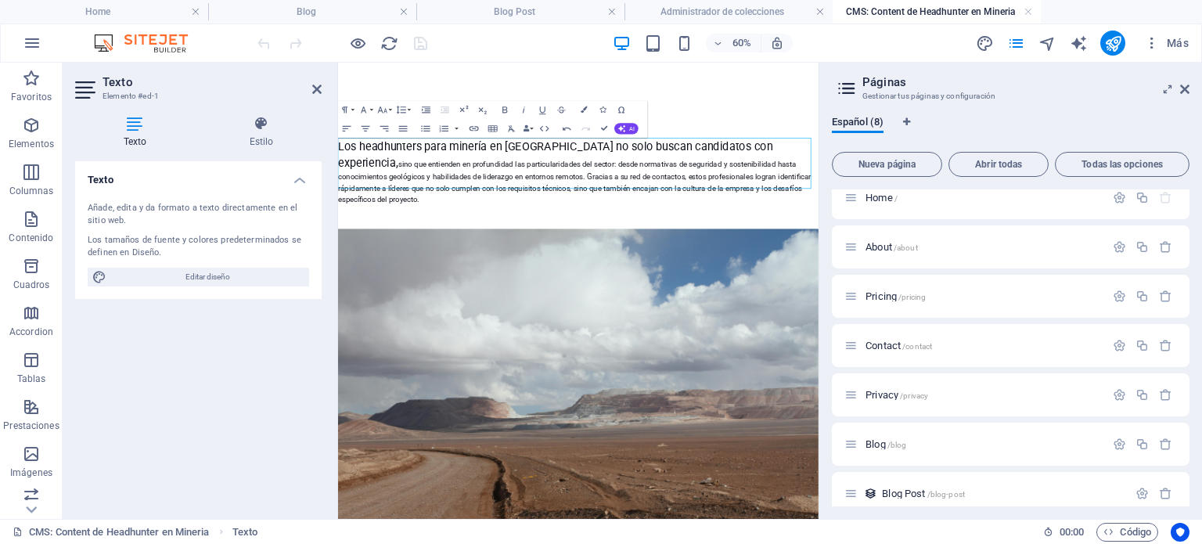
click at [519, 236] on div "Los headhunters para minería en [GEOGRAPHIC_DATA] no solo buscan candidatos con…" at bounding box center [738, 244] width 801 height 113
click at [1028, 205] on div "Los headhunters para minería en [GEOGRAPHIC_DATA] no solo buscan candidatos con…" at bounding box center [738, 244] width 801 height 113
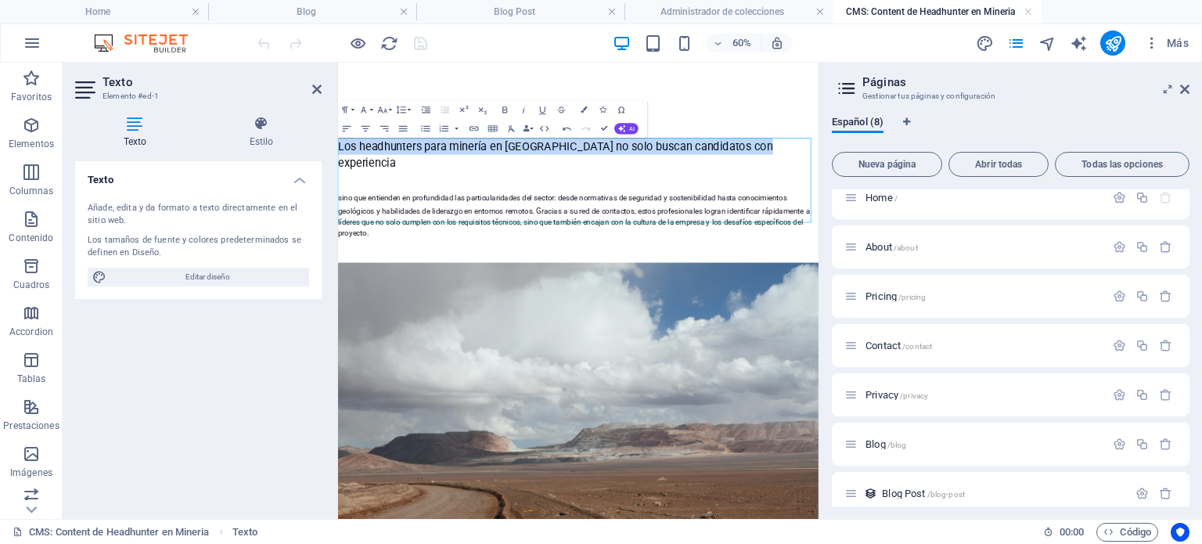
drag, startPoint x: 1031, startPoint y: 201, endPoint x: 671, endPoint y: 196, distance: 360.0
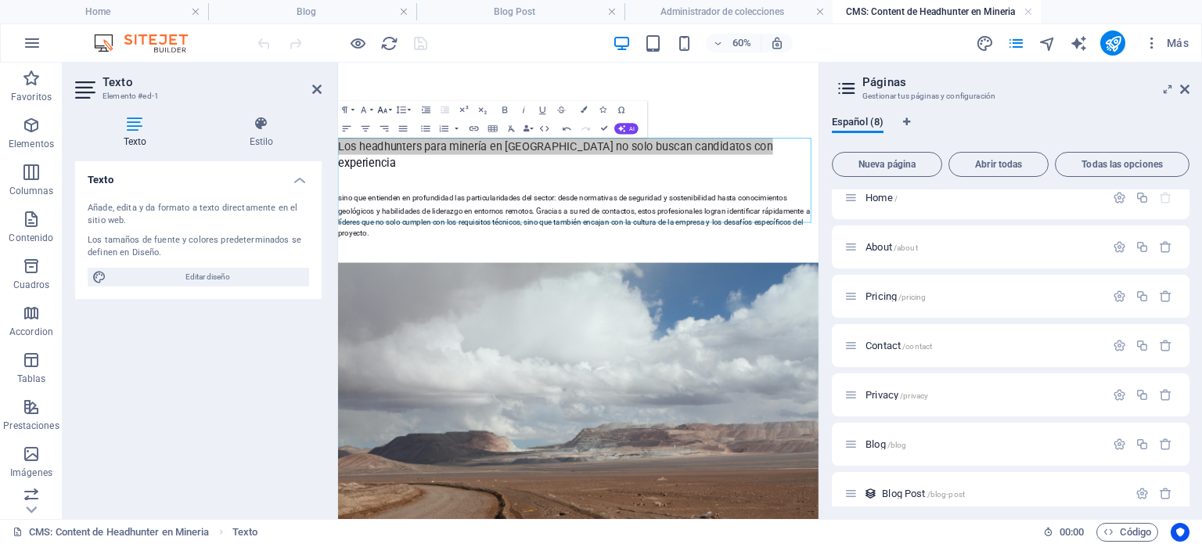
click at [384, 112] on icon "button" at bounding box center [382, 109] width 9 height 6
click at [383, 111] on icon "button" at bounding box center [382, 109] width 11 height 11
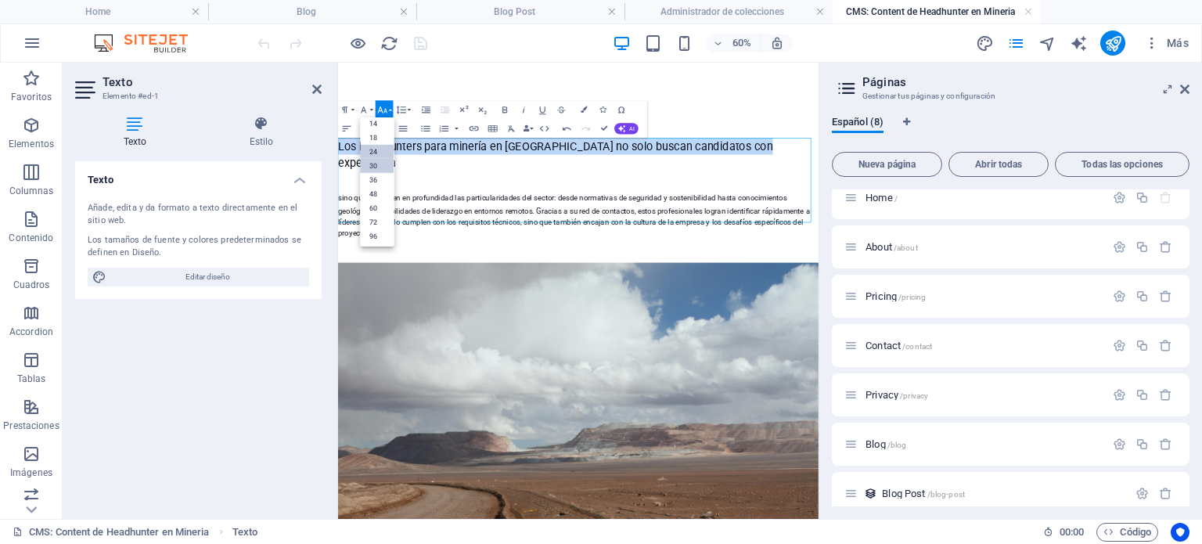
click at [377, 163] on link "30" at bounding box center [378, 165] width 34 height 14
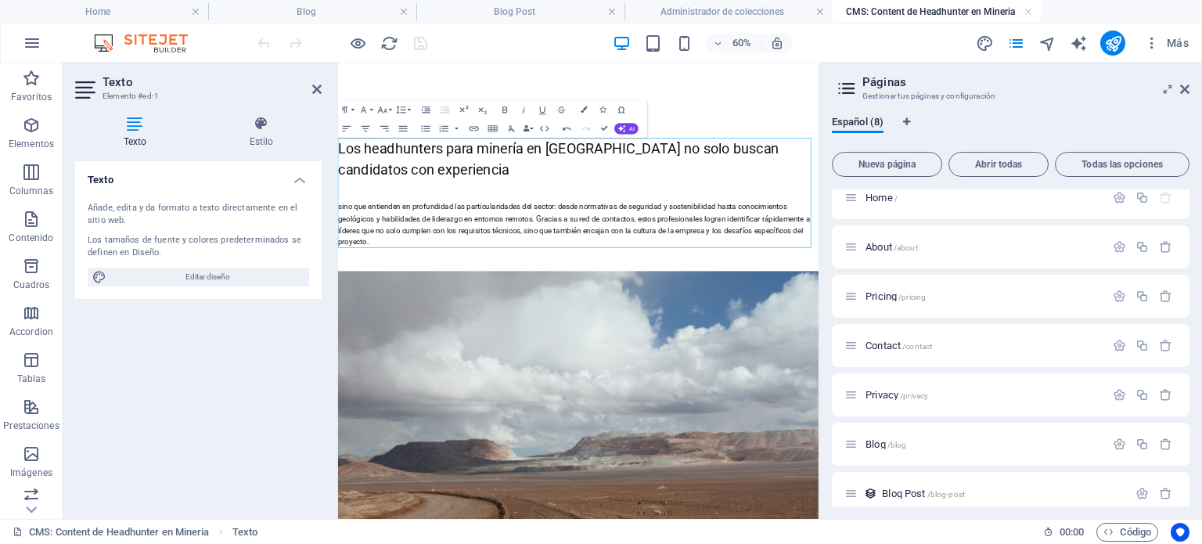
click at [522, 254] on div "Los headhunters para minería en [GEOGRAPHIC_DATA] no solo buscan candidatos con…" at bounding box center [738, 279] width 801 height 183
click at [346, 304] on div "Los headhunters para minería en [GEOGRAPHIC_DATA] no solo buscan candidatos con…" at bounding box center [738, 279] width 801 height 183
click at [393, 301] on div "Los headhunters para minería en [GEOGRAPHIC_DATA] no solo buscan candidatos con…" at bounding box center [738, 279] width 801 height 183
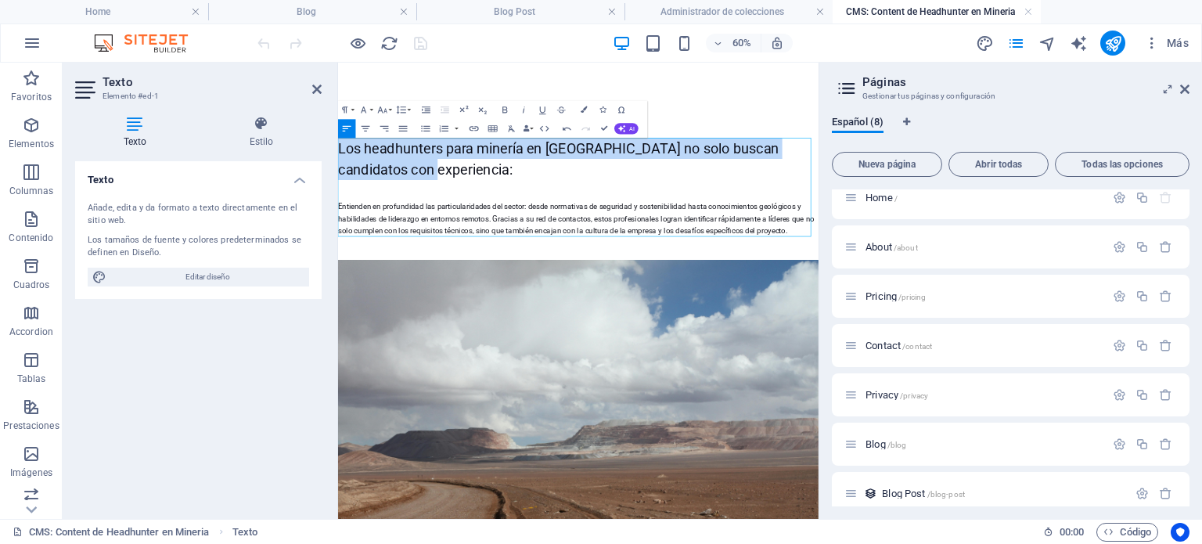
drag, startPoint x: 502, startPoint y: 249, endPoint x: 306, endPoint y: 220, distance: 197.8
click at [504, 109] on icon "button" at bounding box center [504, 109] width 11 height 11
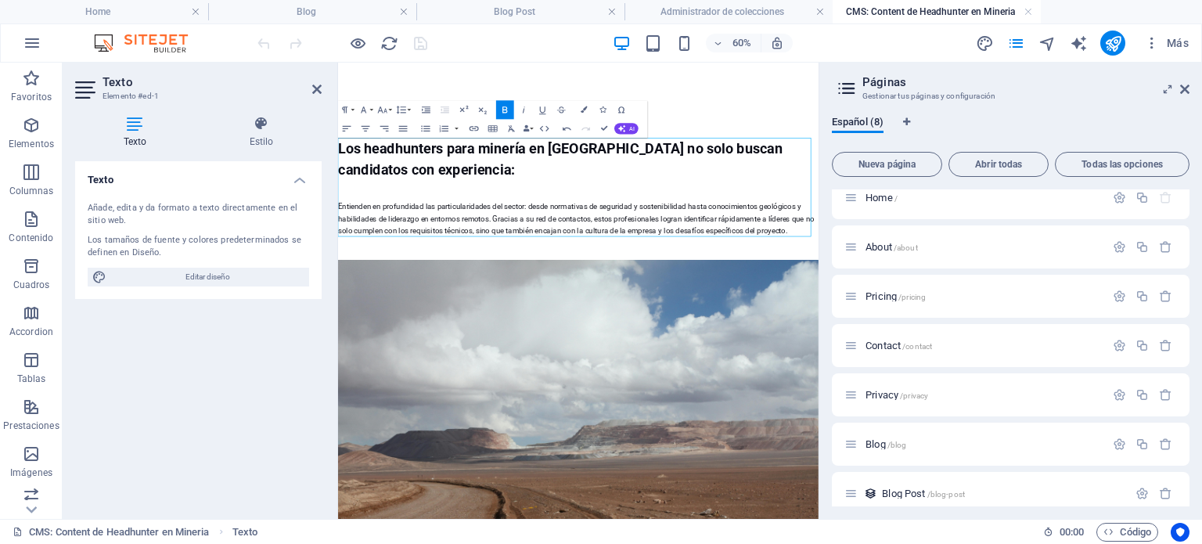
click at [572, 265] on div "Los headhunters para minería en [GEOGRAPHIC_DATA] no solo buscan candidatos con…" at bounding box center [738, 270] width 801 height 164
click at [804, 206] on strong "Los headhunters para minería en [GEOGRAPHIC_DATA] no solo buscan candidatos con…" at bounding box center [708, 223] width 741 height 63
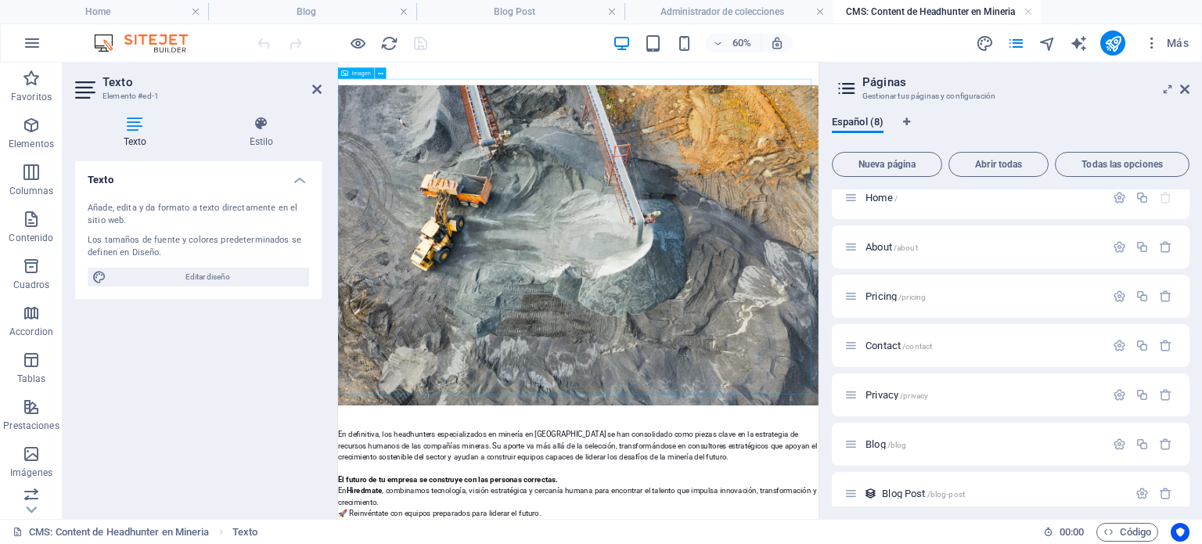
scroll to position [980, 0]
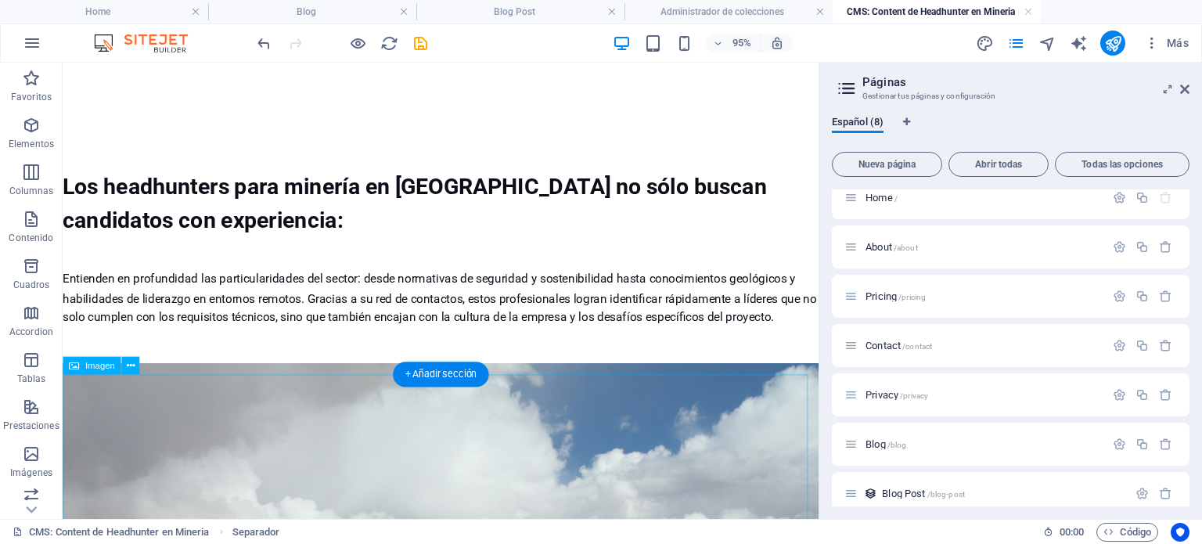
scroll to position [0, 0]
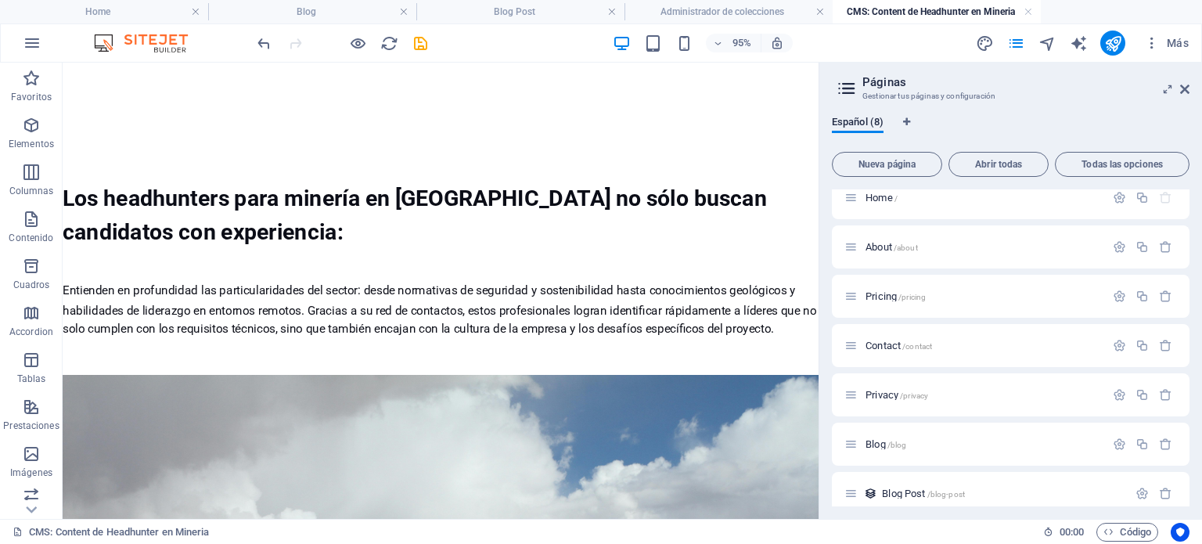
click at [447, 142] on div at bounding box center [461, 125] width 796 height 125
click at [1112, 34] on icon "publish" at bounding box center [1113, 43] width 18 height 18
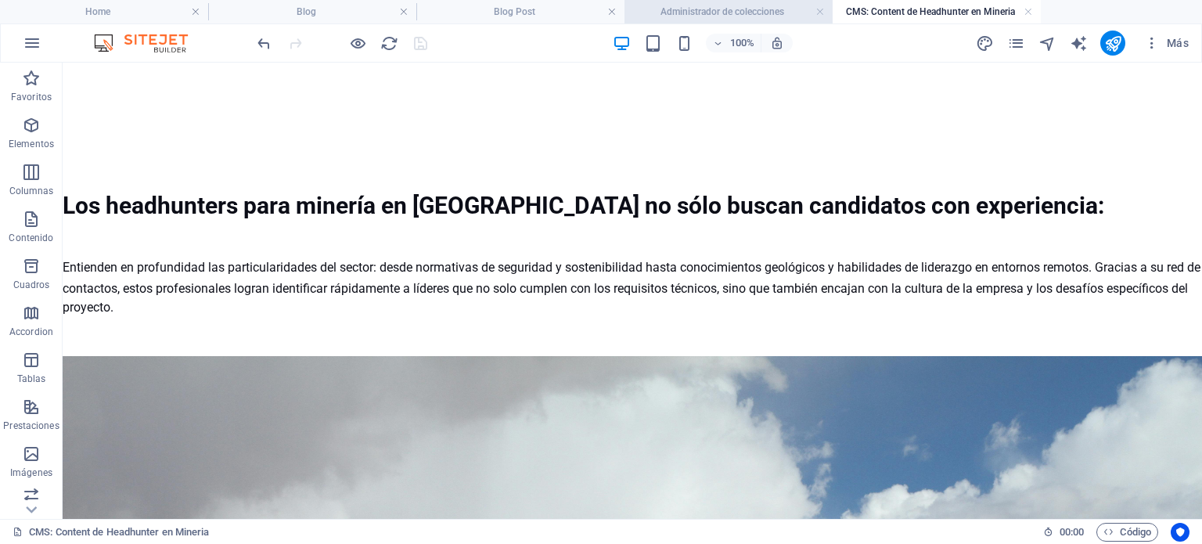
click at [714, 8] on h4 "Administrador de colecciones" at bounding box center [728, 11] width 208 height 17
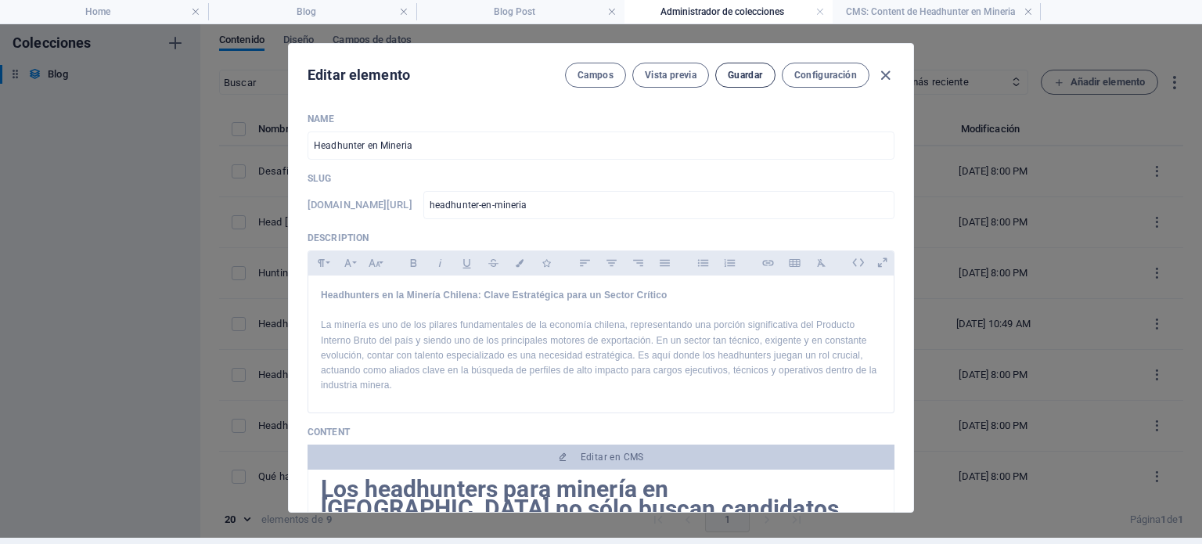
click at [741, 74] on span "Guardar" at bounding box center [745, 75] width 34 height 13
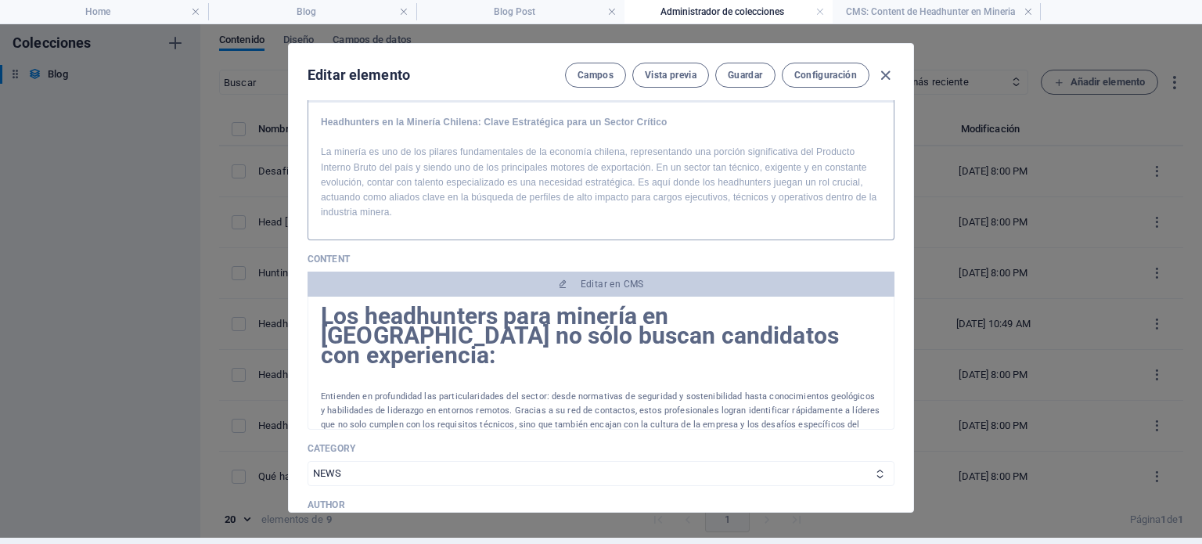
scroll to position [172, 0]
click at [989, 14] on h4 "CMS: Content de Headhunter en Mineria" at bounding box center [937, 11] width 208 height 17
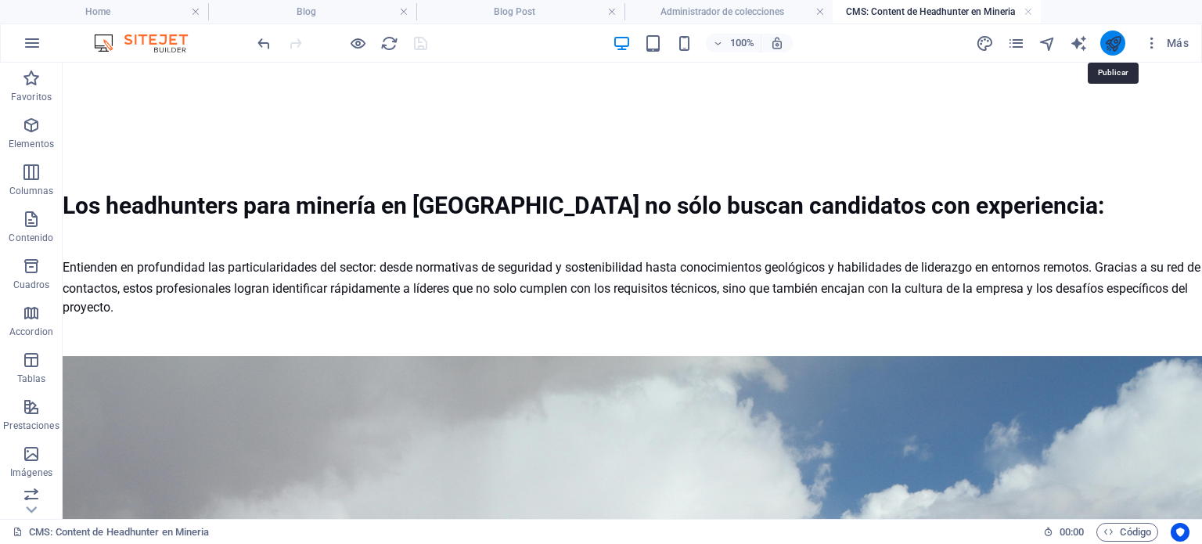
scroll to position [0, 0]
click at [1113, 45] on icon "publish" at bounding box center [1113, 43] width 18 height 18
